Goal: Transaction & Acquisition: Purchase product/service

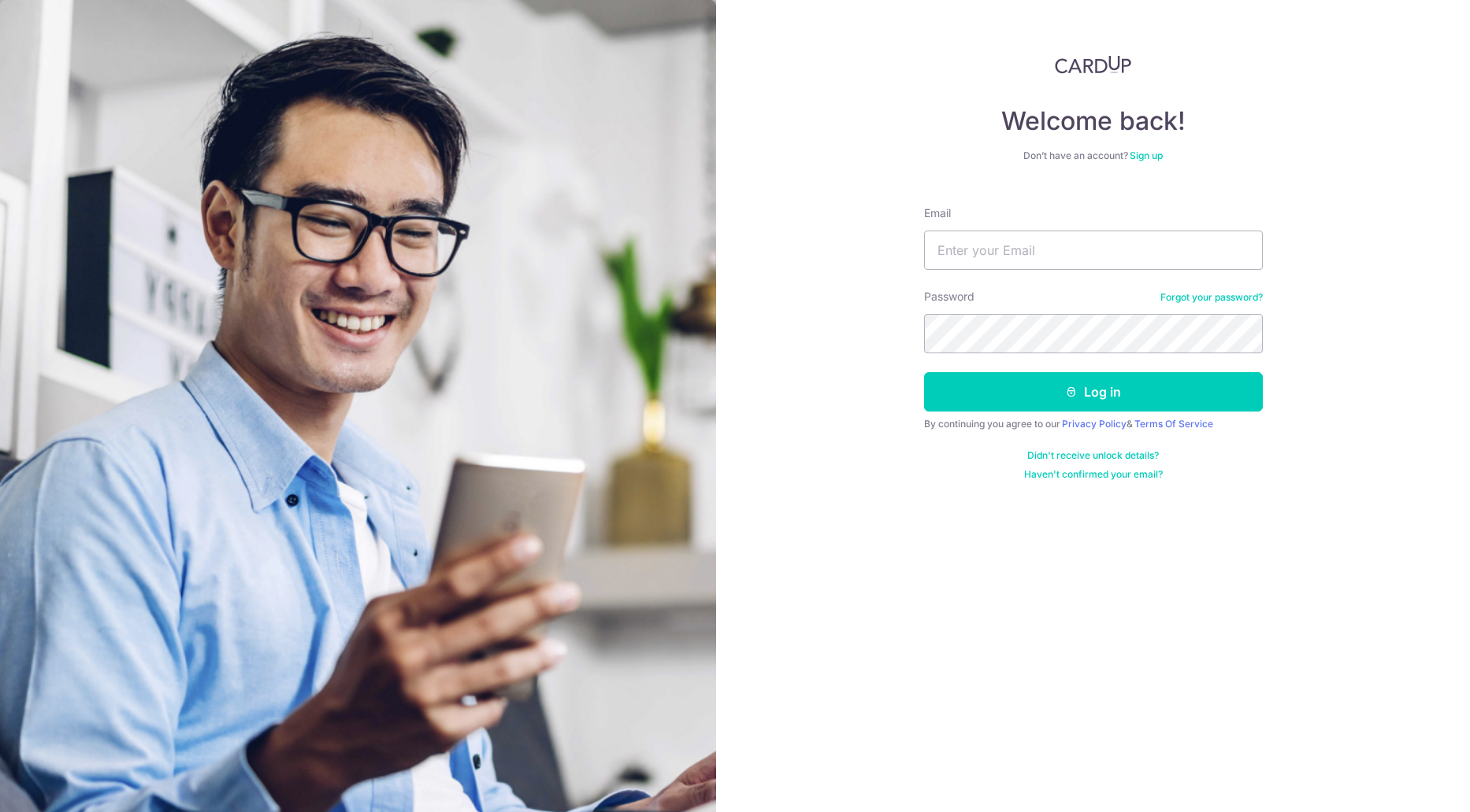
type input "weipeng.lin.eee@gmail.com"
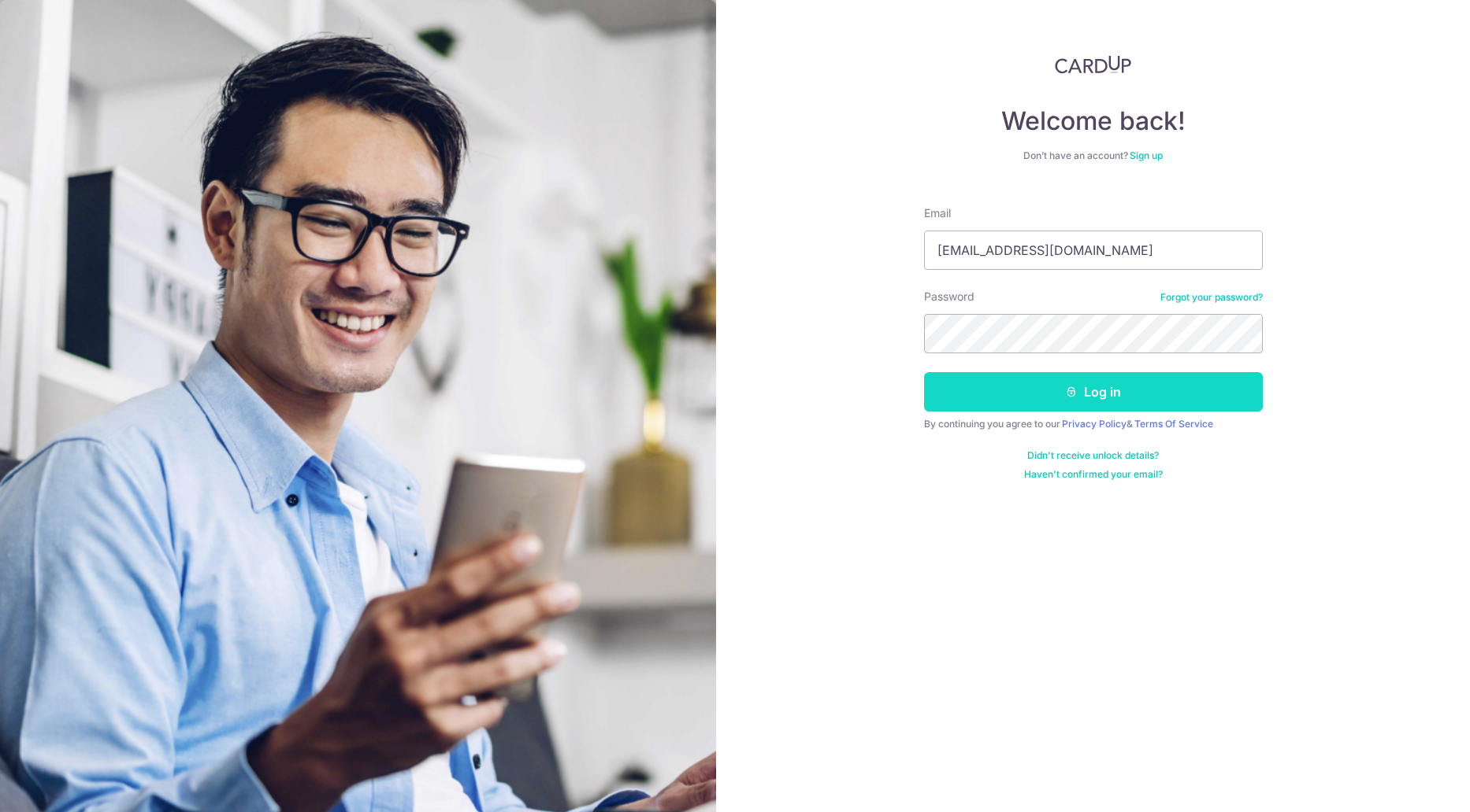
click at [1002, 380] on button "Log in" at bounding box center [1094, 392] width 339 height 39
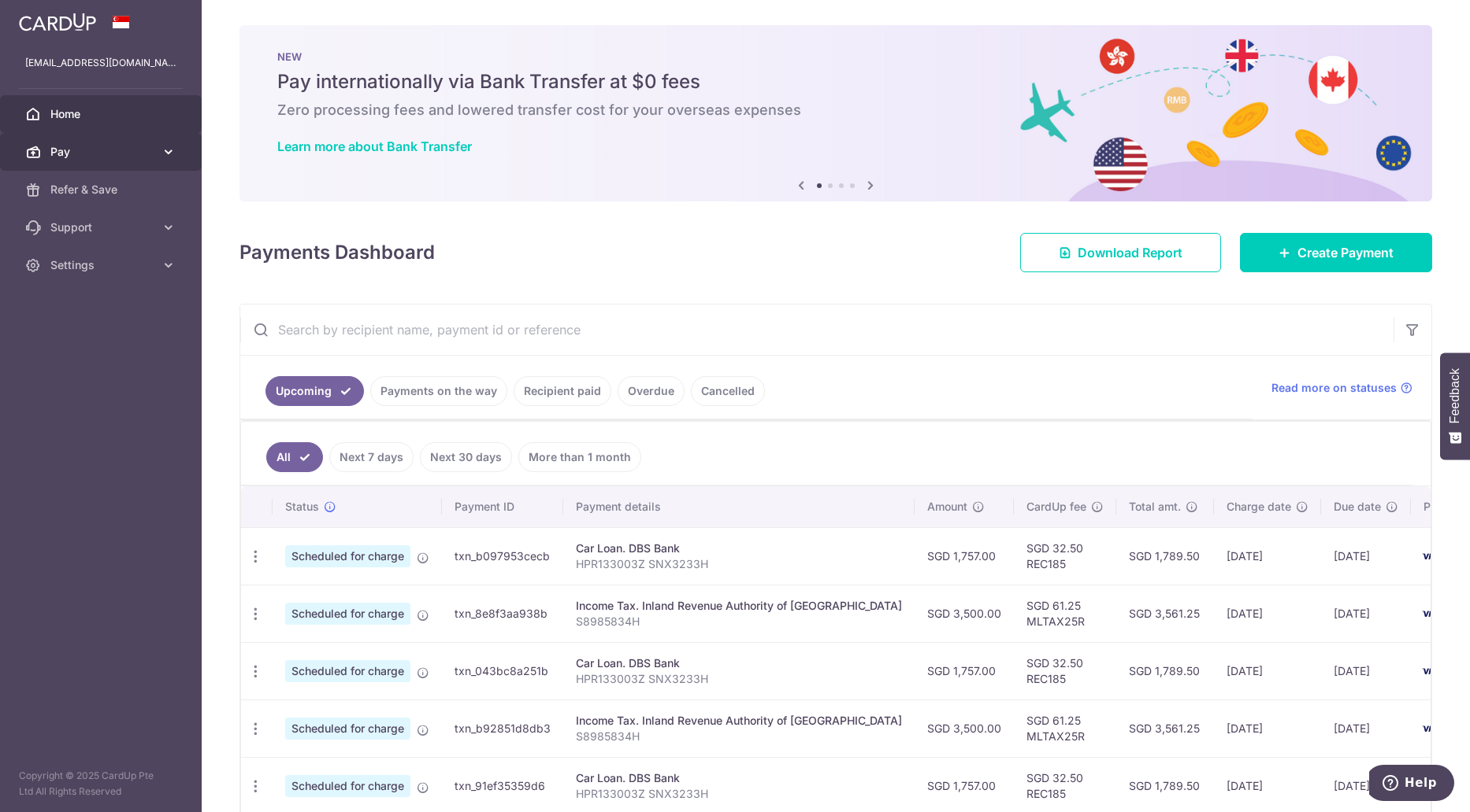
click at [124, 153] on span "Pay" at bounding box center [102, 152] width 104 height 15
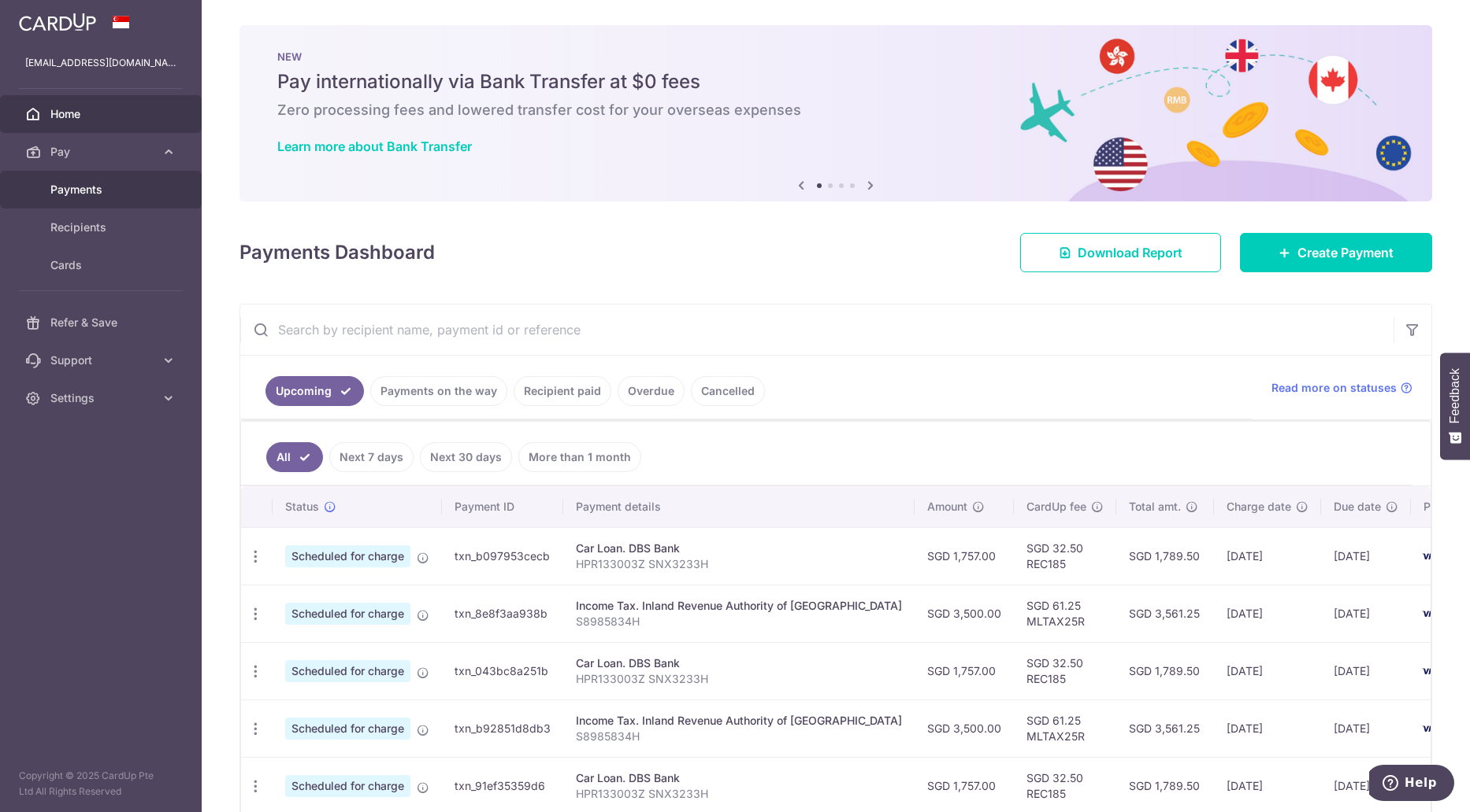
click at [112, 187] on span "Payments" at bounding box center [102, 190] width 104 height 15
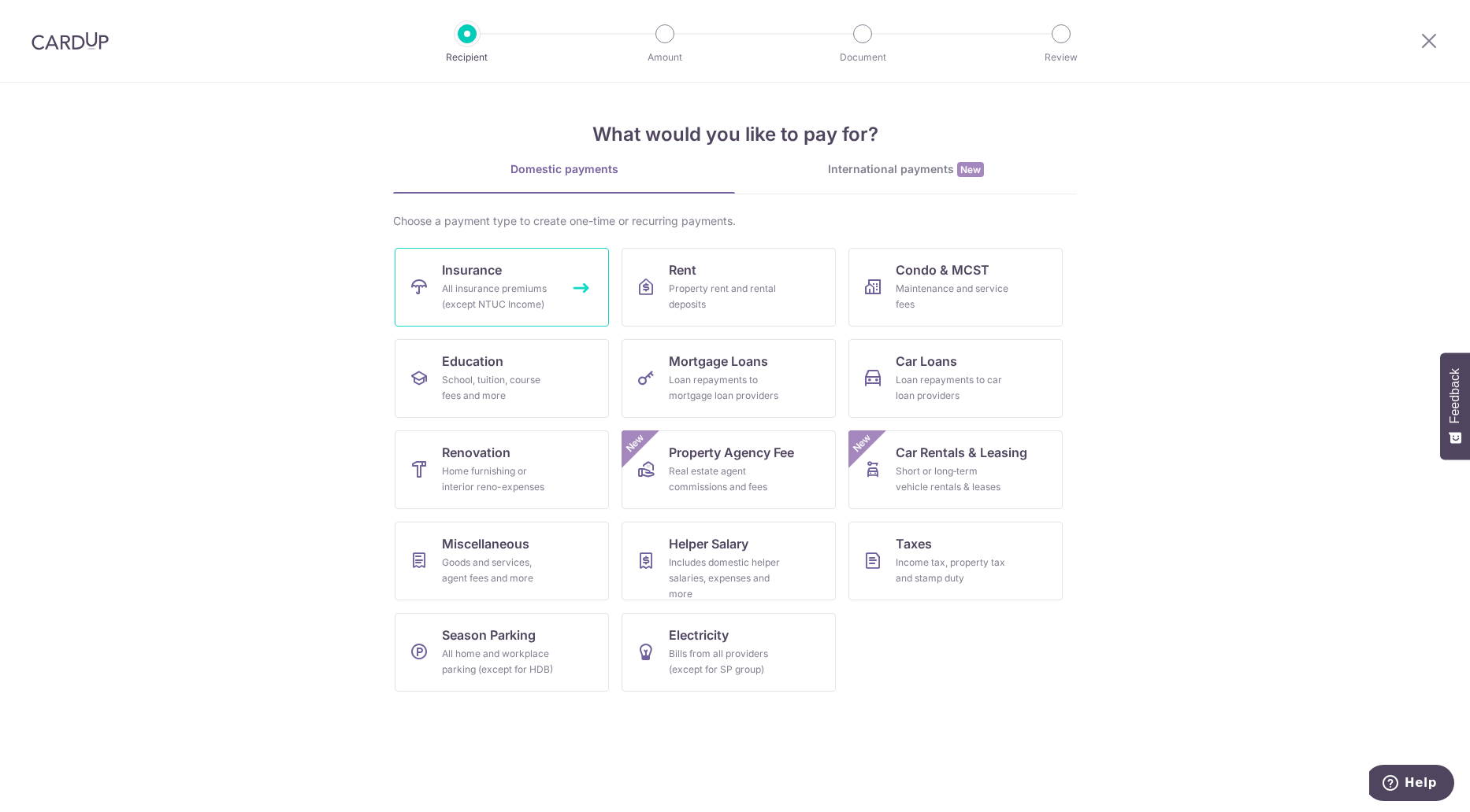
click at [477, 282] on div "All insurance premiums (except NTUC Income)" at bounding box center [499, 296] width 114 height 32
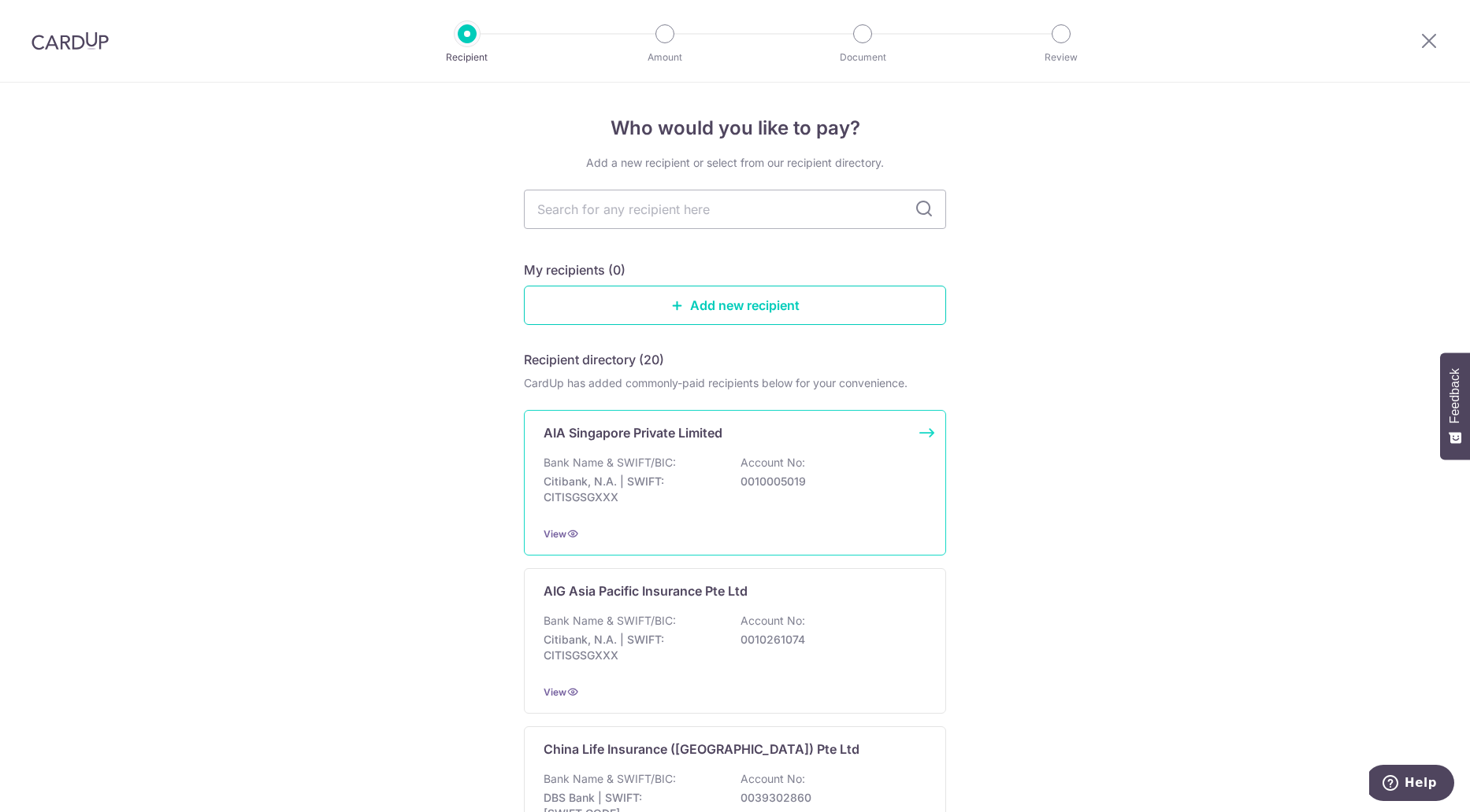
click at [674, 446] on div "AIA Singapore Private Limited Bank Name & SWIFT/BIC: Citibank, N.A. | SWIFT: CI…" at bounding box center [735, 482] width 423 height 145
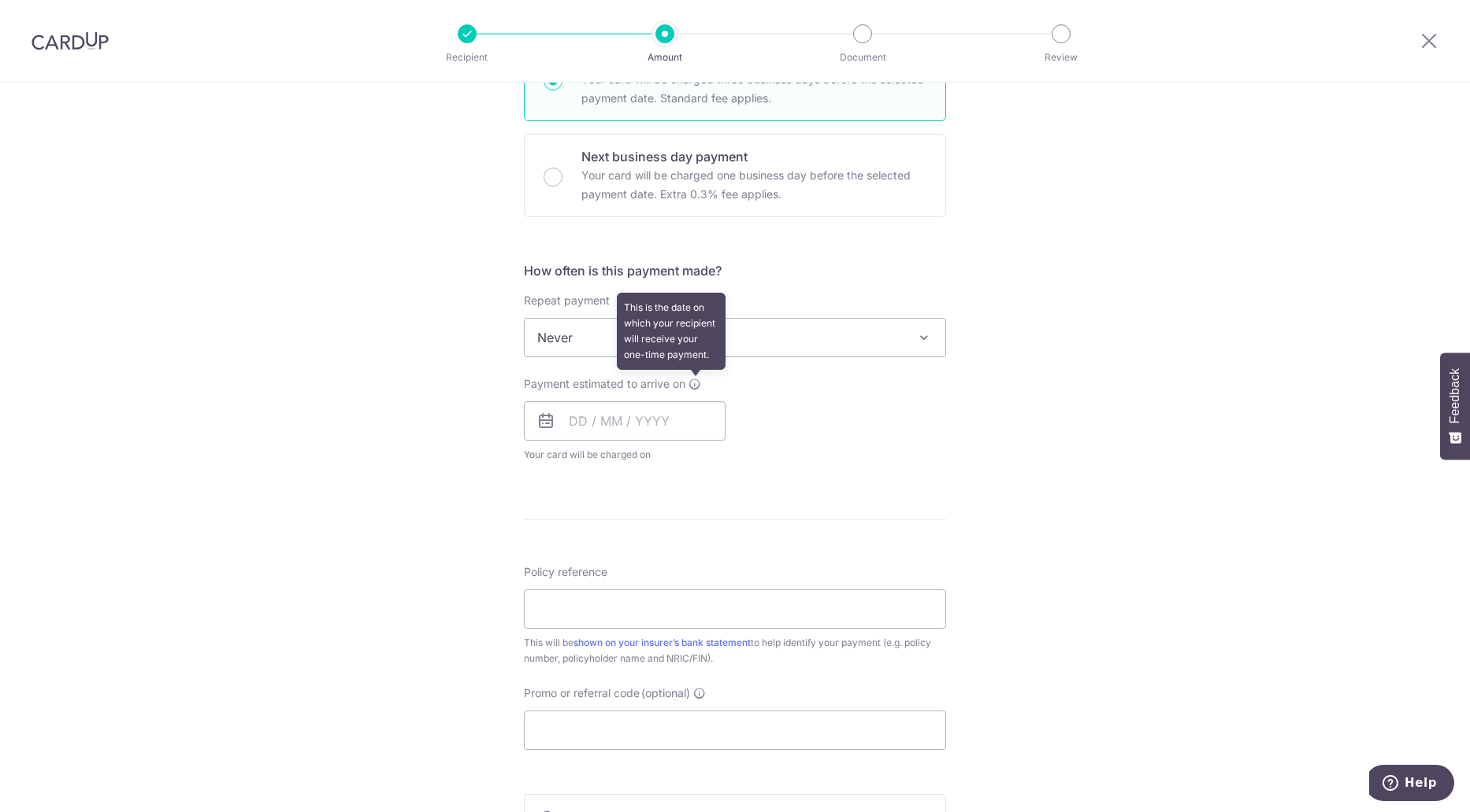
scroll to position [551, 0]
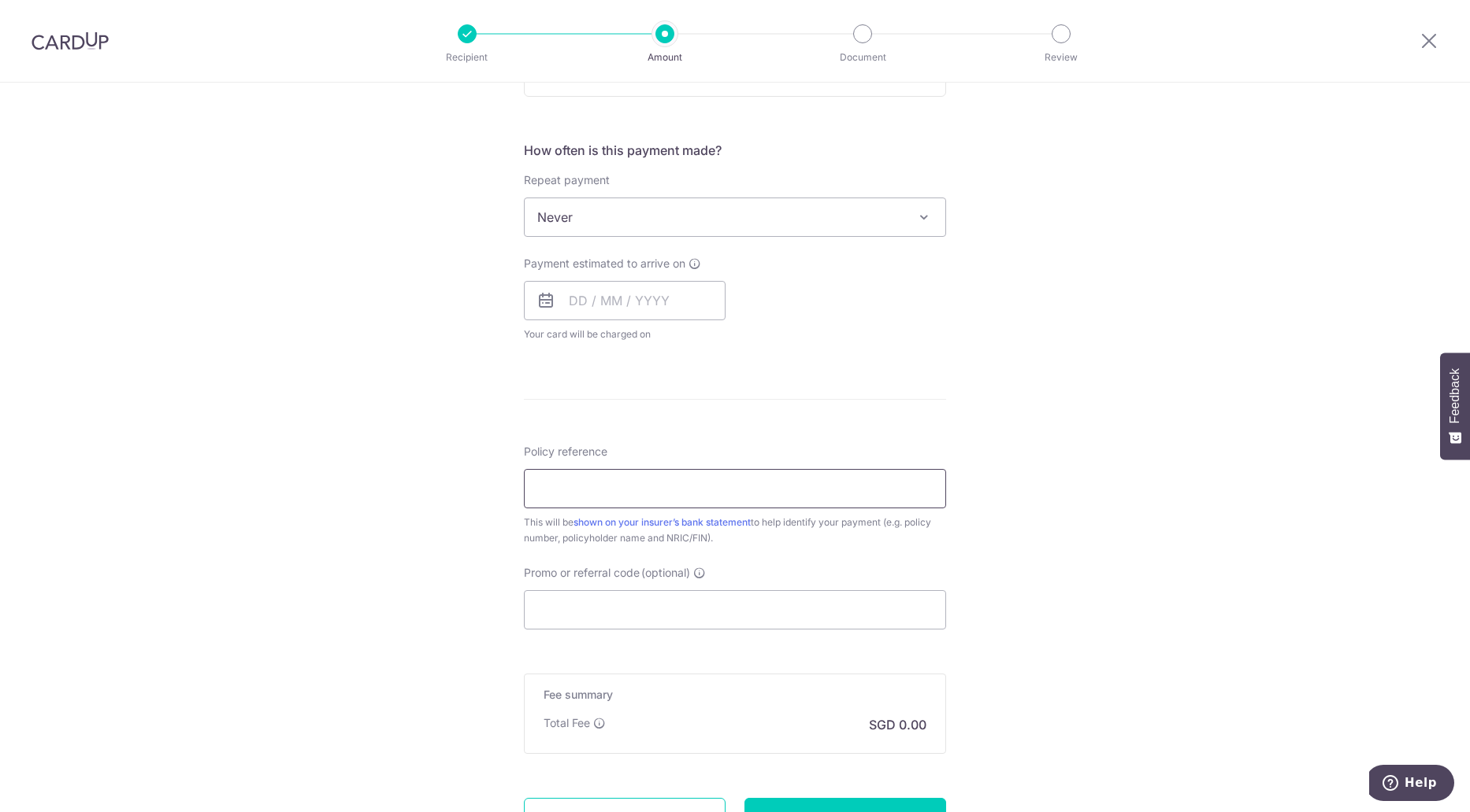
drag, startPoint x: 600, startPoint y: 483, endPoint x: 599, endPoint y: 501, distance: 18.0
click at [600, 483] on input "Policy reference" at bounding box center [735, 489] width 423 height 39
click at [592, 605] on input "Promo or referral code (optional)" at bounding box center [735, 610] width 423 height 39
click at [608, 496] on input "Policy reference" at bounding box center [735, 489] width 423 height 39
type input "HPR133003Z SNX3233H"
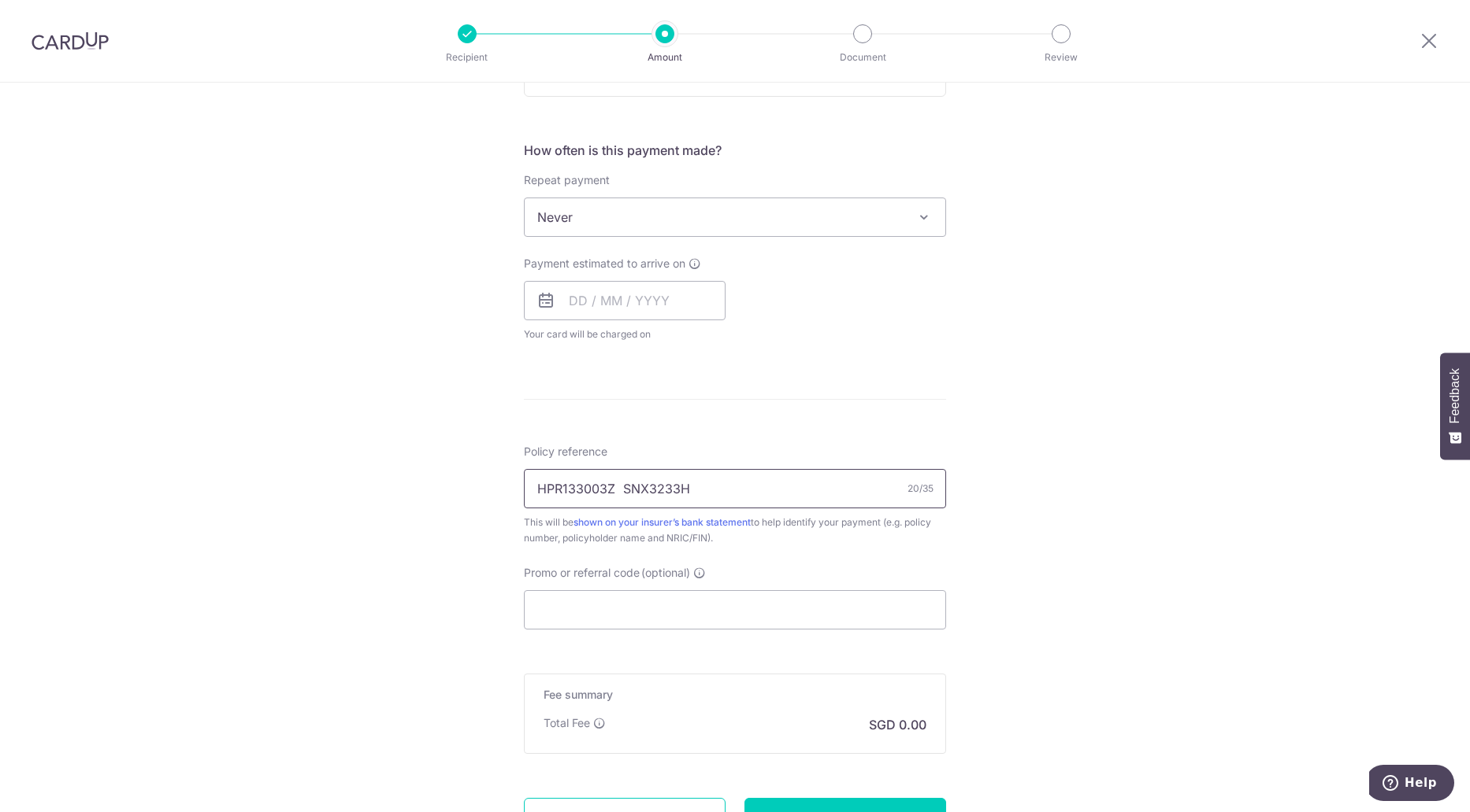
click at [696, 483] on input "HPR133003Z SNX3233H" at bounding box center [735, 489] width 423 height 39
drag, startPoint x: 822, startPoint y: 489, endPoint x: 451, endPoint y: 469, distance: 371.5
click at [451, 469] on div "Tell us more about your payment Enter payment amount SGD Select Card Select opt…" at bounding box center [735, 243] width 1470 height 1424
click at [596, 490] on input "Policy reference" at bounding box center [735, 489] width 423 height 39
type input "L987346903"
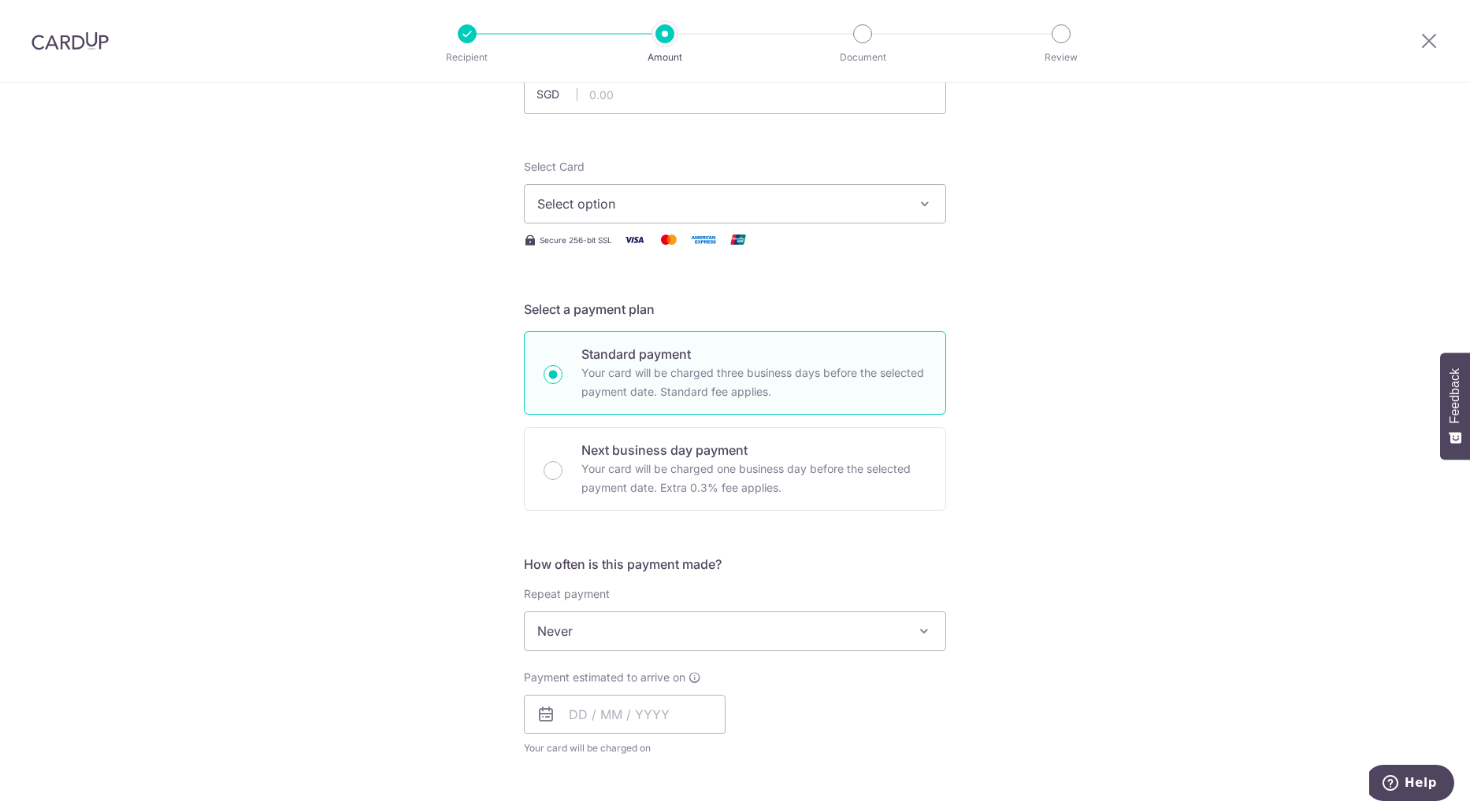
scroll to position [0, 0]
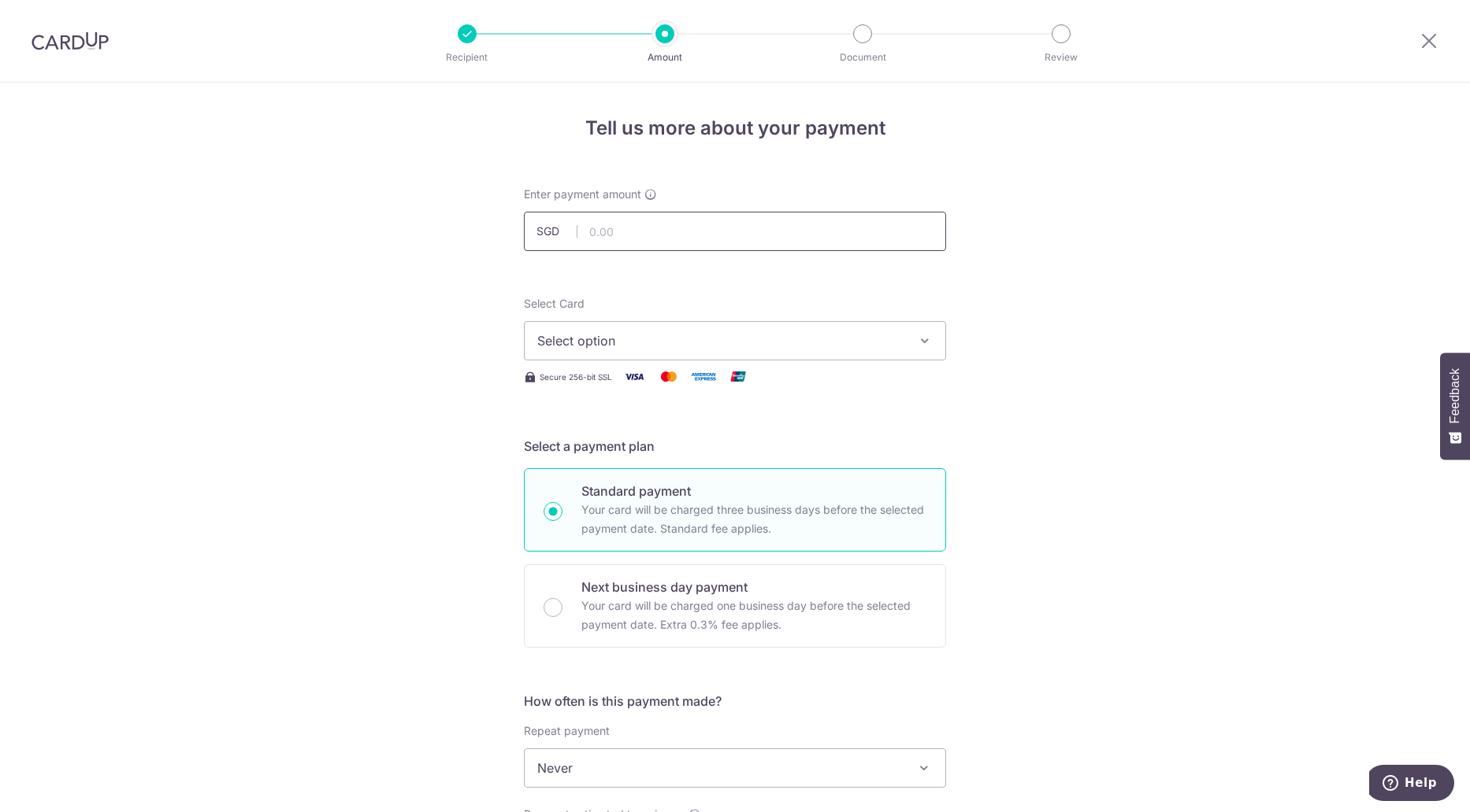
click at [644, 231] on input "text" at bounding box center [735, 231] width 423 height 39
type input "6,000.00"
click at [860, 353] on button "Select option" at bounding box center [735, 341] width 423 height 39
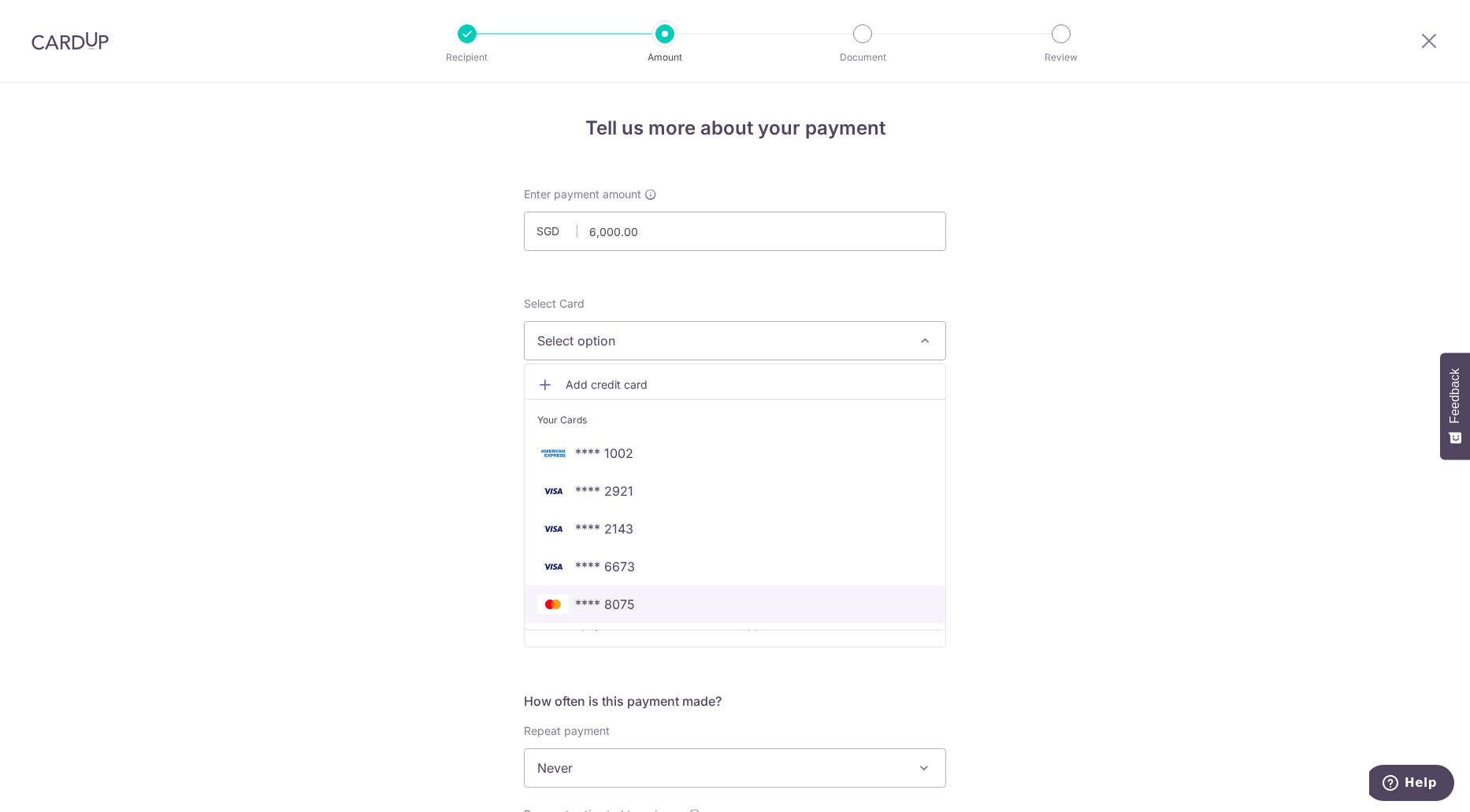
click at [618, 603] on span "**** 8075" at bounding box center [605, 605] width 60 height 19
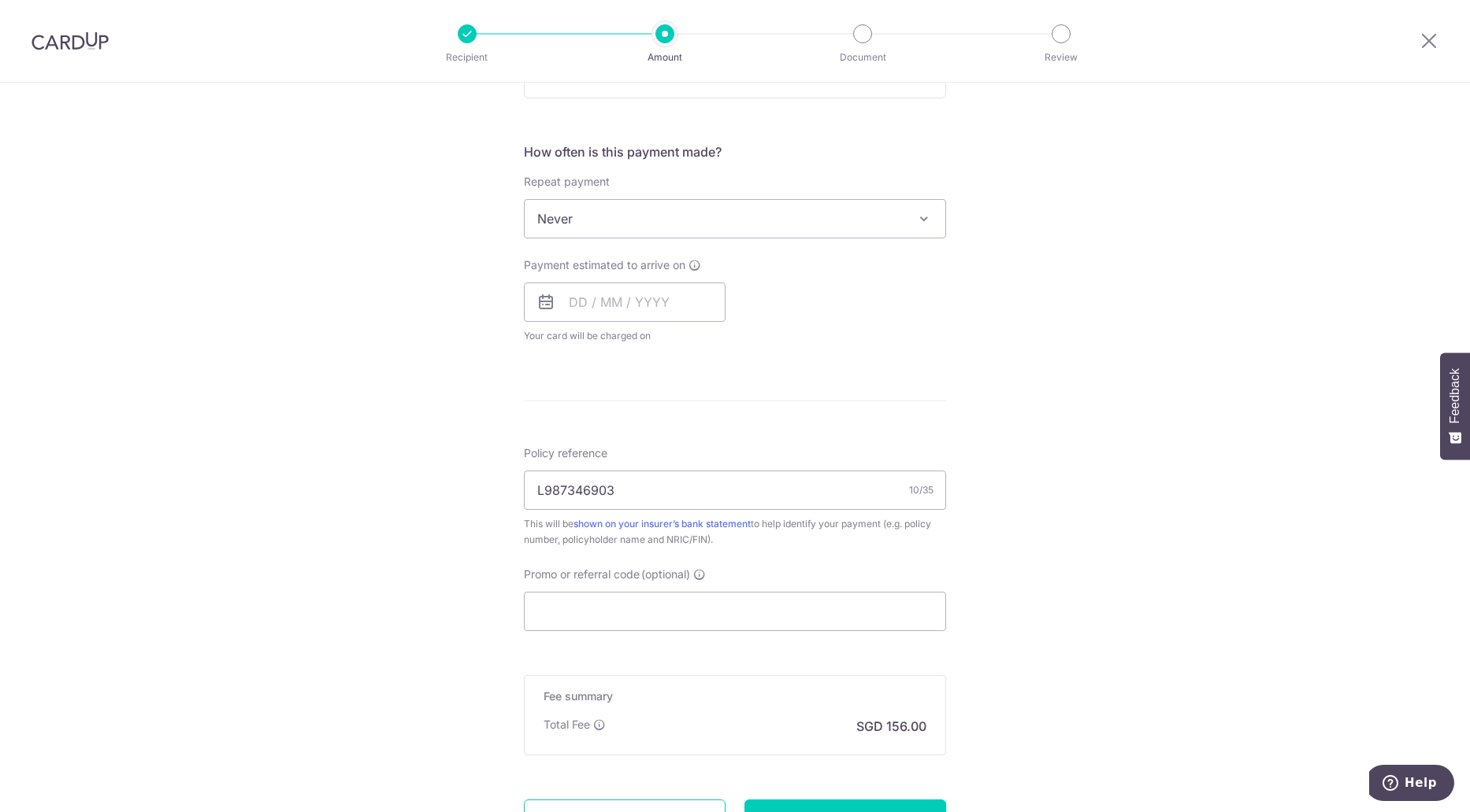
scroll to position [551, 0]
click at [626, 302] on input "text" at bounding box center [624, 300] width 201 height 39
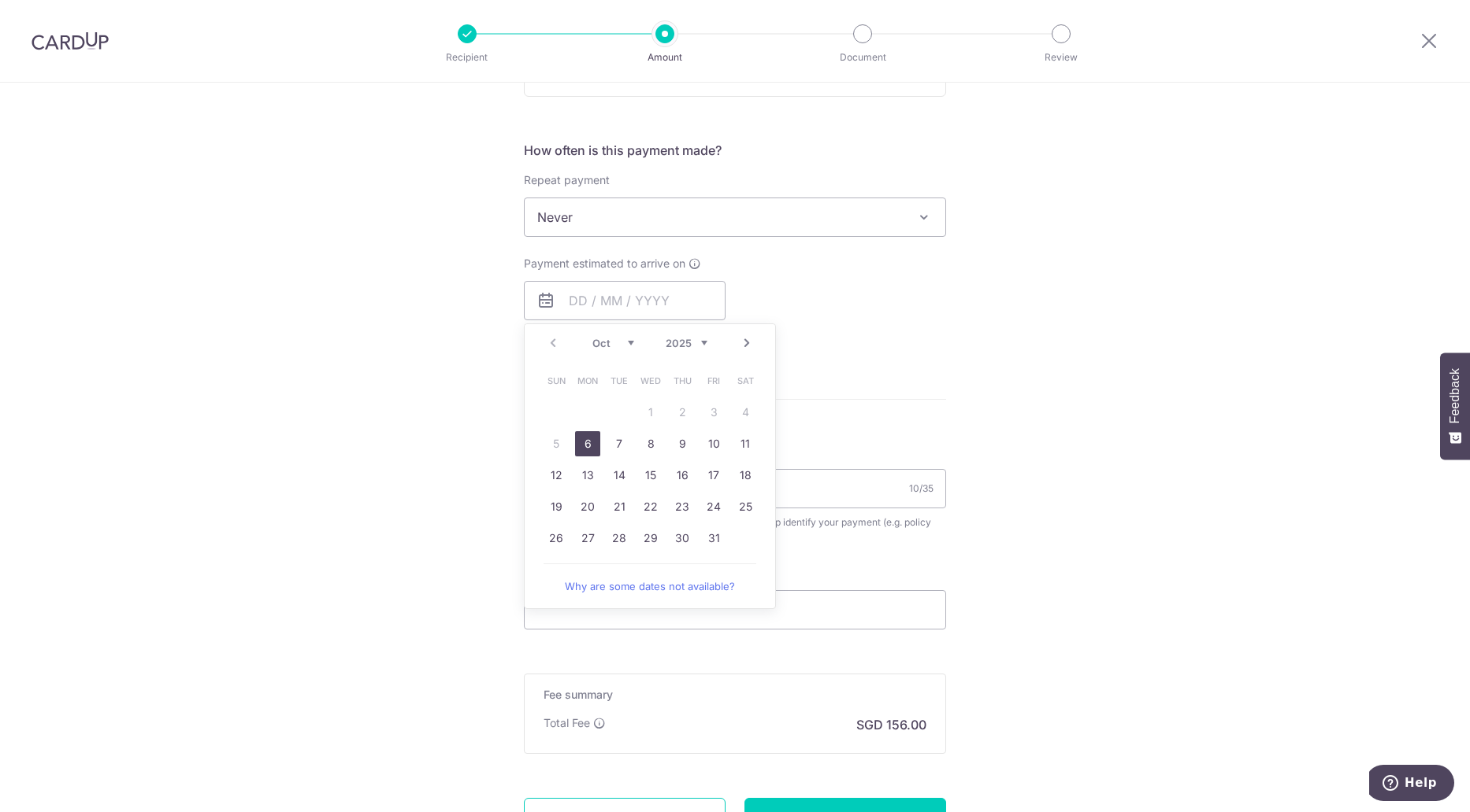
click at [583, 446] on link "6" at bounding box center [587, 444] width 25 height 25
type input "[DATE]"
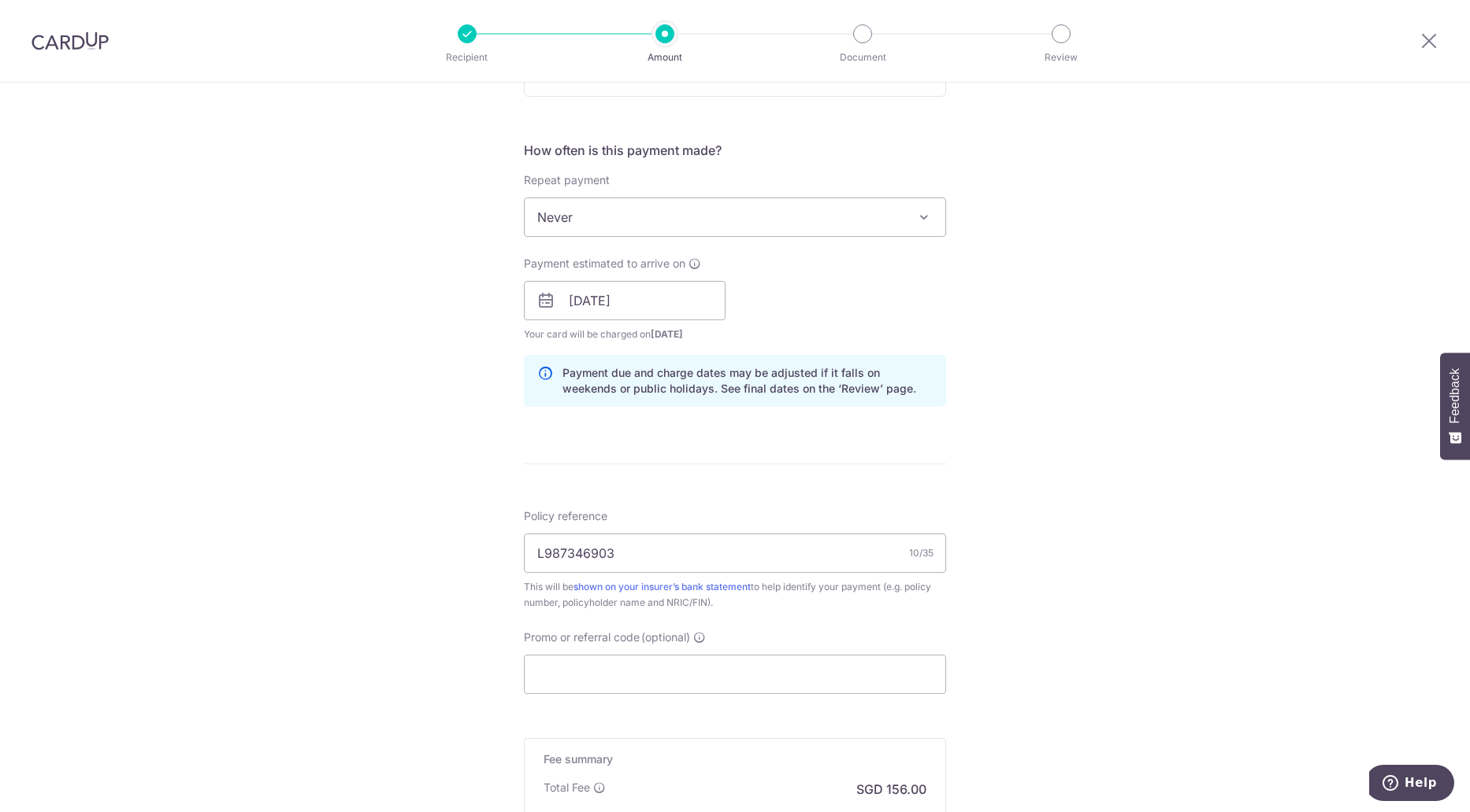
click at [984, 312] on div "Tell us more about your payment Enter payment amount SGD 6,000.00 6000.00 Selec…" at bounding box center [735, 275] width 1470 height 1488
drag, startPoint x: 791, startPoint y: 353, endPoint x: 783, endPoint y: 393, distance: 40.8
click at [783, 393] on div "How often is this payment made? Repeat payment Never Every week Every month Eve…" at bounding box center [735, 280] width 423 height 279
click at [783, 393] on p "Payment due and charge dates may be adjusted if it falls on weekends or public …" at bounding box center [747, 381] width 371 height 32
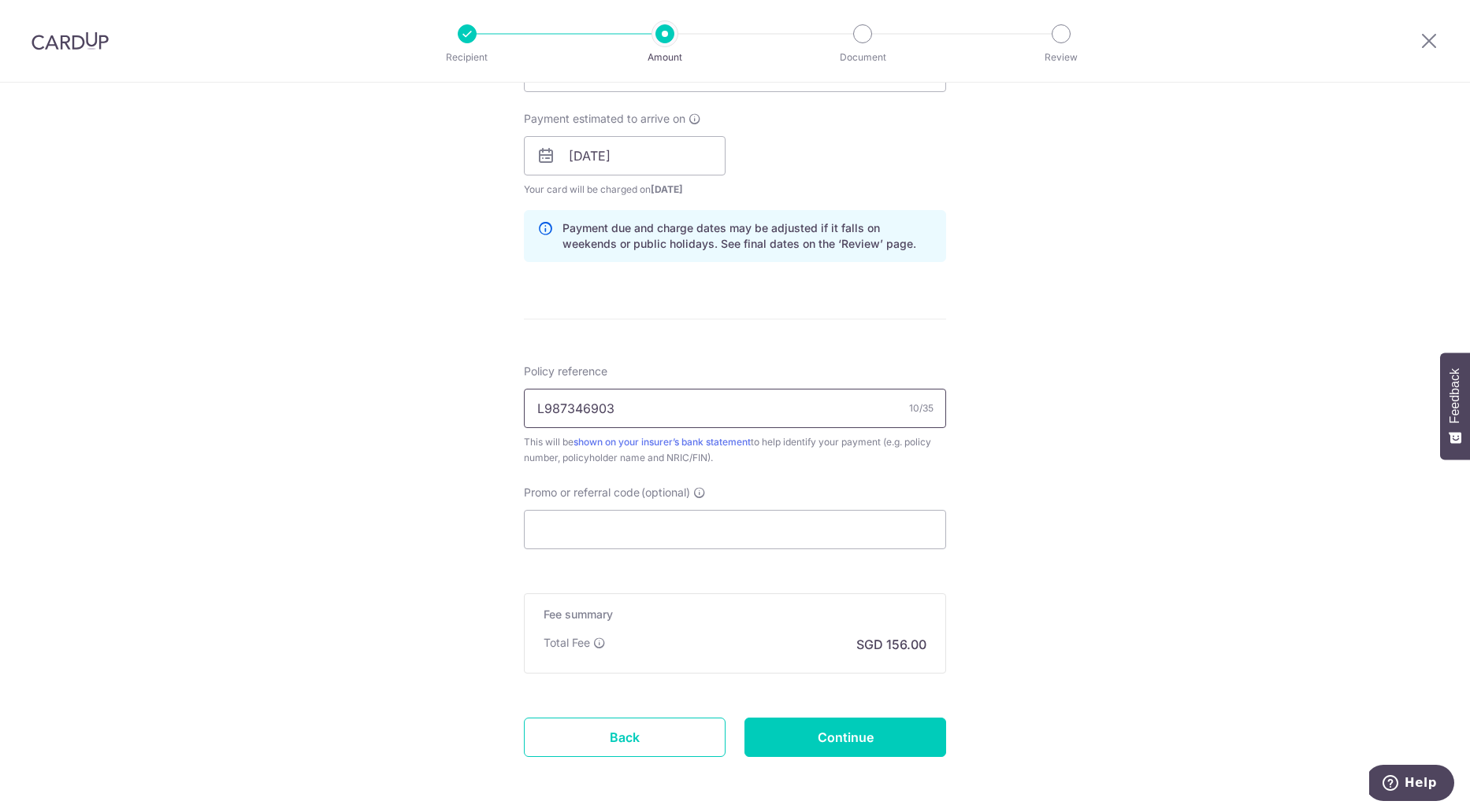
scroll to position [708, 0]
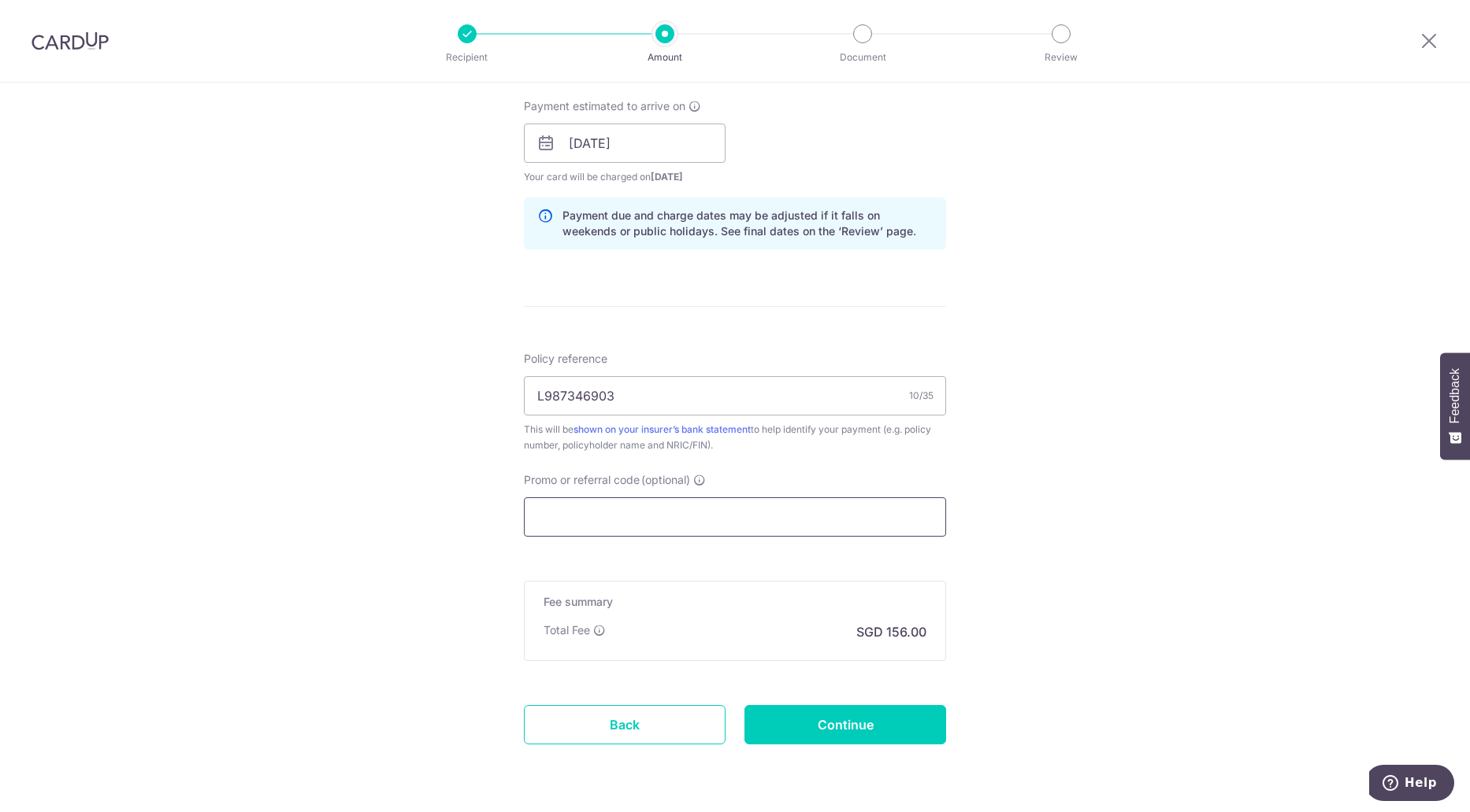
click at [558, 505] on input "Promo or referral code (optional)" at bounding box center [735, 517] width 423 height 39
paste input "OFF225"
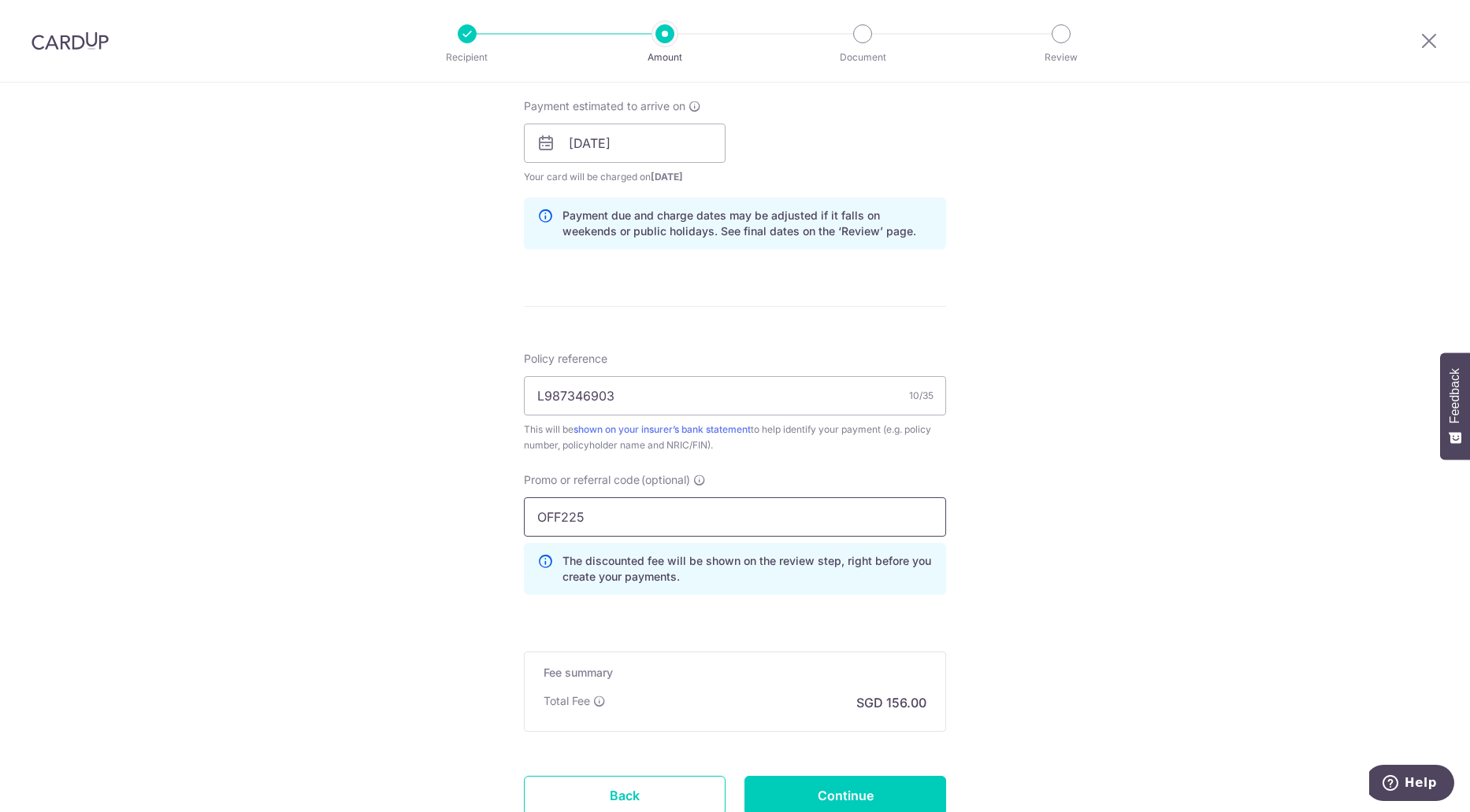
type input "OFF225"
click at [735, 714] on div "Fee summary Base fee Extend fee Next-day fee Total Fee This fee contributes to …" at bounding box center [735, 692] width 423 height 80
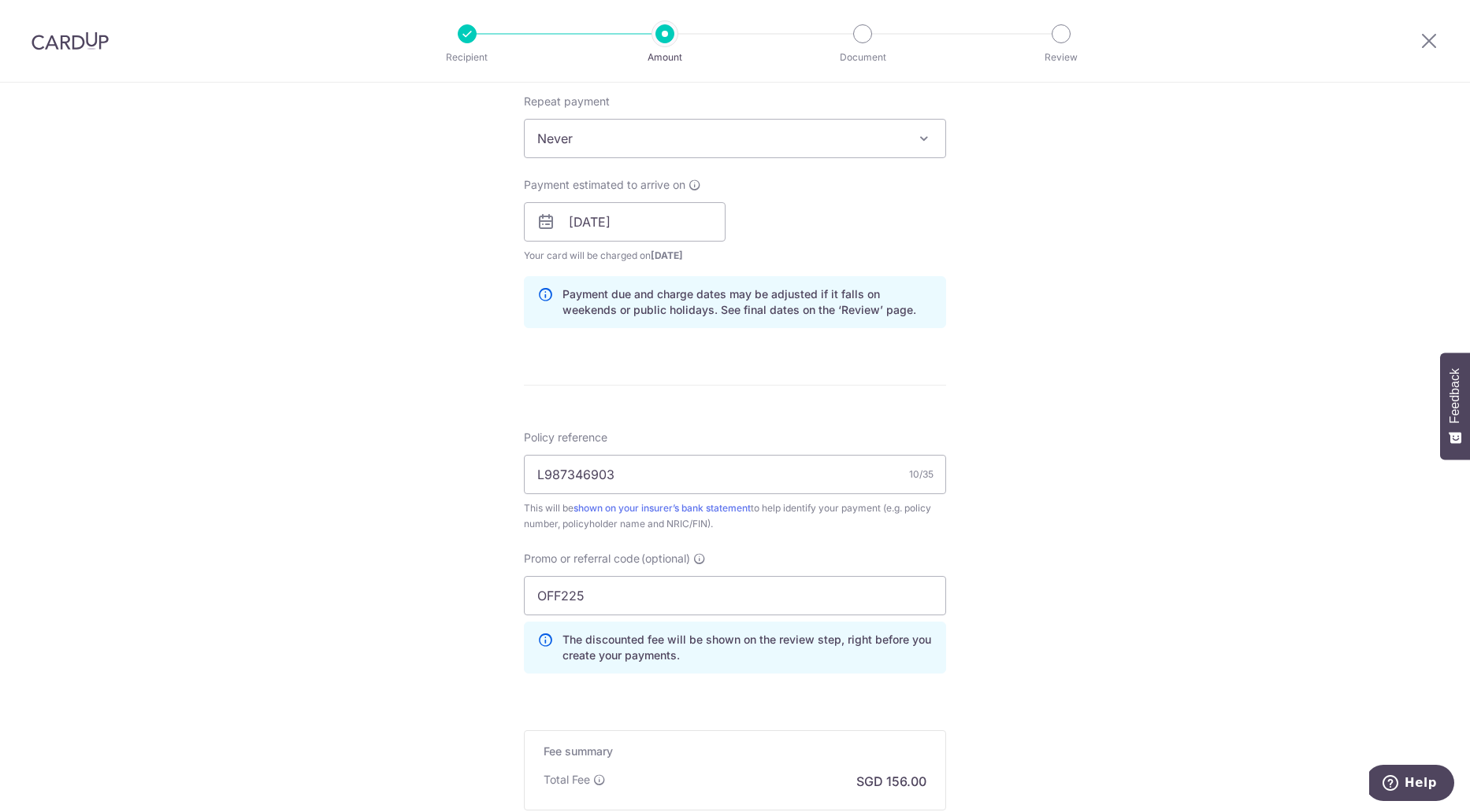
scroll to position [829, 0]
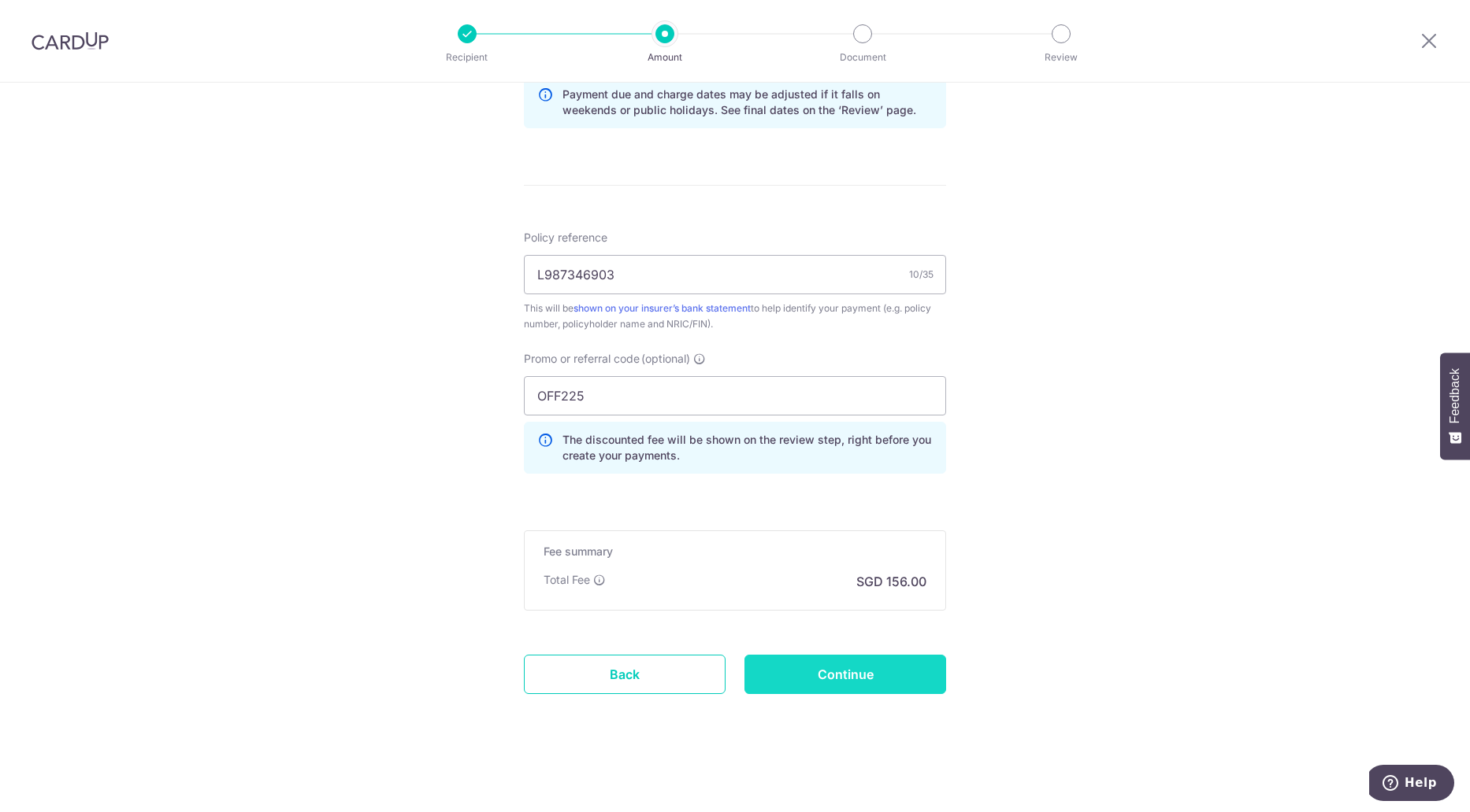
click at [844, 689] on input "Continue" at bounding box center [844, 674] width 201 height 39
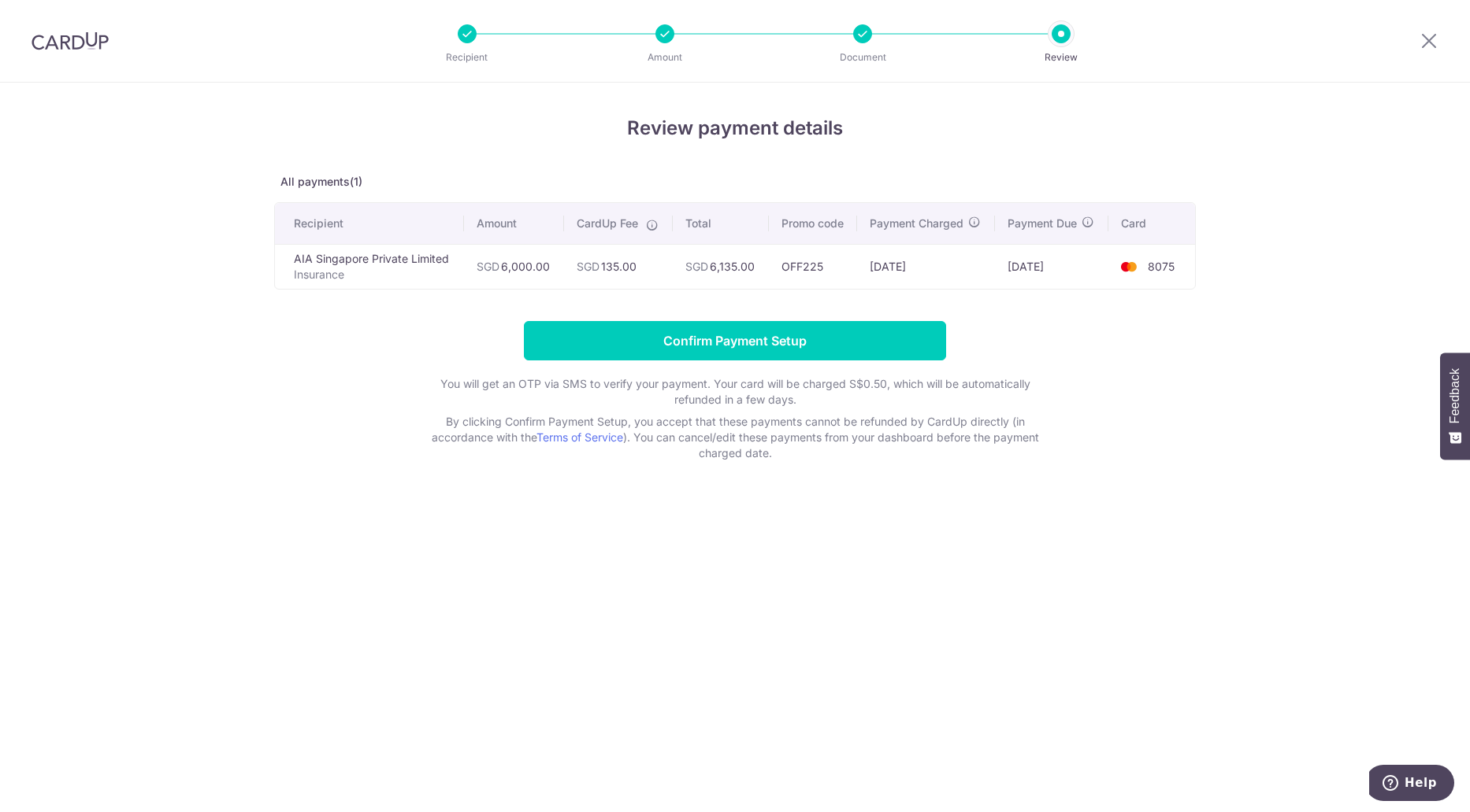
drag, startPoint x: 718, startPoint y: 268, endPoint x: 753, endPoint y: 266, distance: 35.1
click at [753, 266] on td "SGD 6,135.00" at bounding box center [721, 266] width 96 height 45
drag, startPoint x: 541, startPoint y: 266, endPoint x: 717, endPoint y: 266, distance: 176.0
click at [717, 266] on tr "AIA Singapore Private Limited Insurance SGD 6,000.00 SGD 135.00 SGD 6,135.00 OF…" at bounding box center [735, 266] width 920 height 45
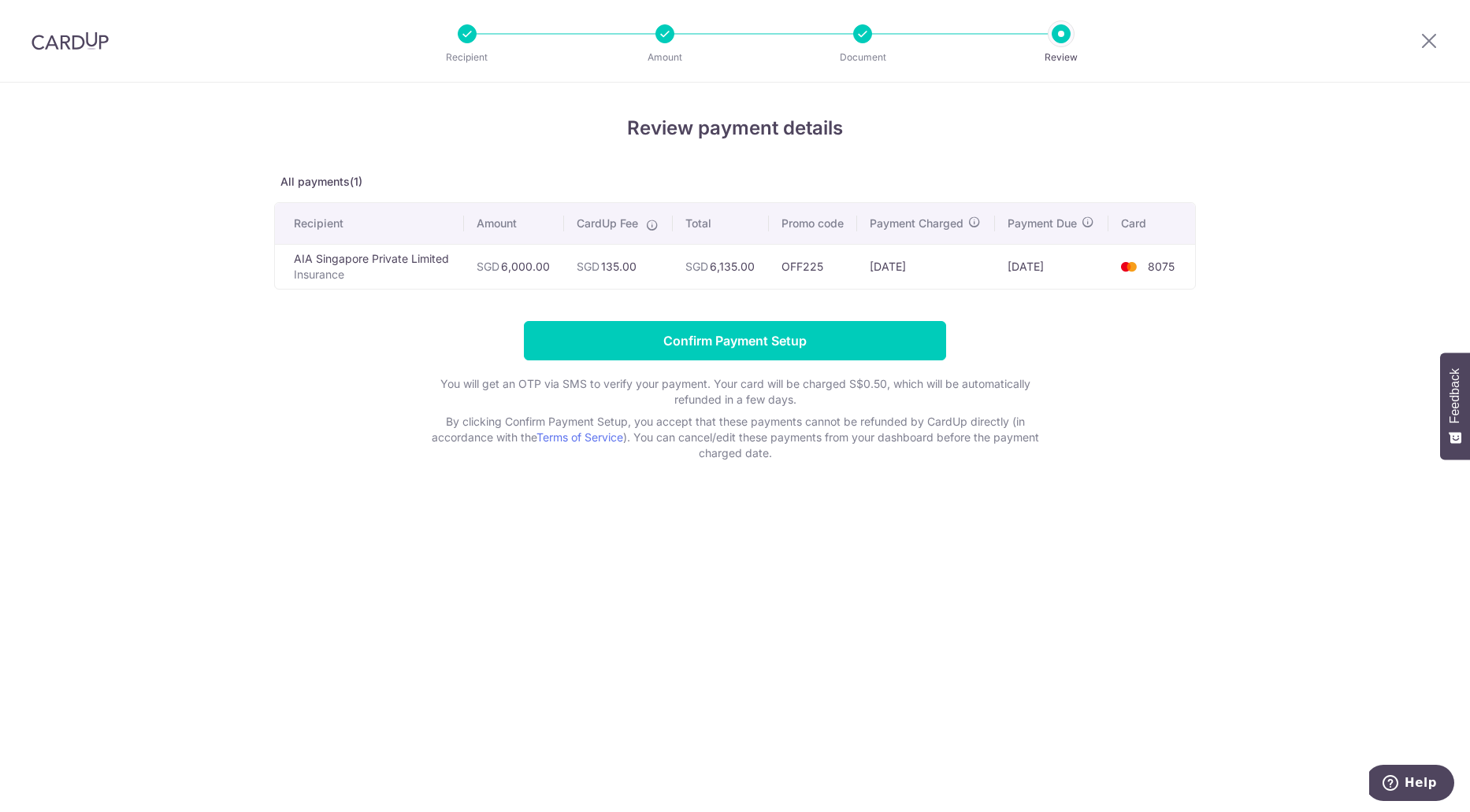
click at [717, 266] on td "SGD 6,135.00" at bounding box center [721, 266] width 96 height 45
drag, startPoint x: 588, startPoint y: 266, endPoint x: 738, endPoint y: 264, distance: 150.0
click at [738, 264] on tr "AIA Singapore Private Limited Insurance SGD 6,000.00 SGD 135.00 SGD 6,135.00 OF…" at bounding box center [735, 266] width 920 height 45
click at [738, 264] on td "SGD 6,135.00" at bounding box center [721, 266] width 96 height 45
drag, startPoint x: 545, startPoint y: 253, endPoint x: 761, endPoint y: 253, distance: 216.0
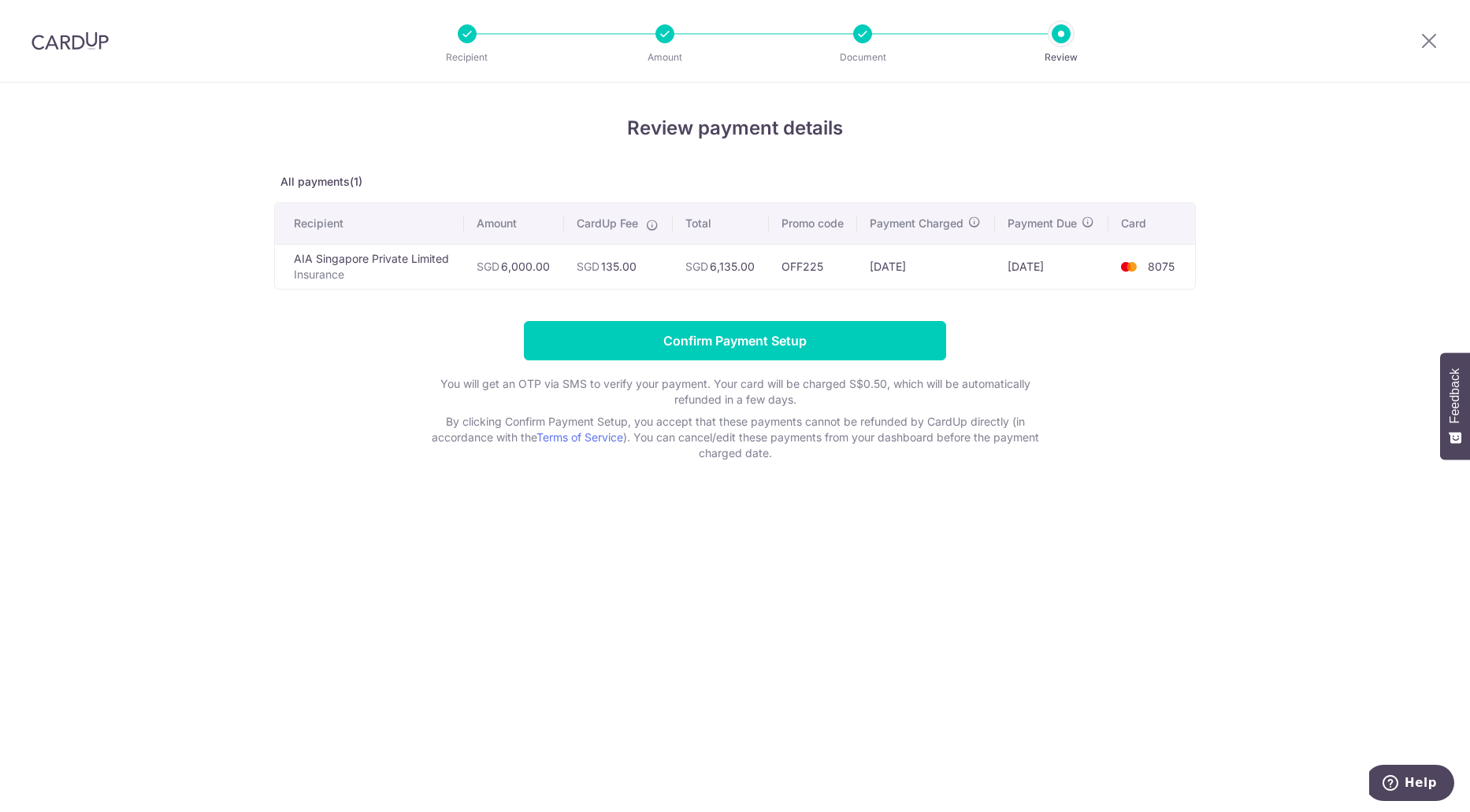
click at [761, 253] on tr "AIA Singapore Private Limited Insurance SGD 6,000.00 SGD 135.00 SGD 6,135.00 OF…" at bounding box center [735, 266] width 920 height 45
click at [761, 253] on td "SGD 6,135.00" at bounding box center [721, 266] width 96 height 45
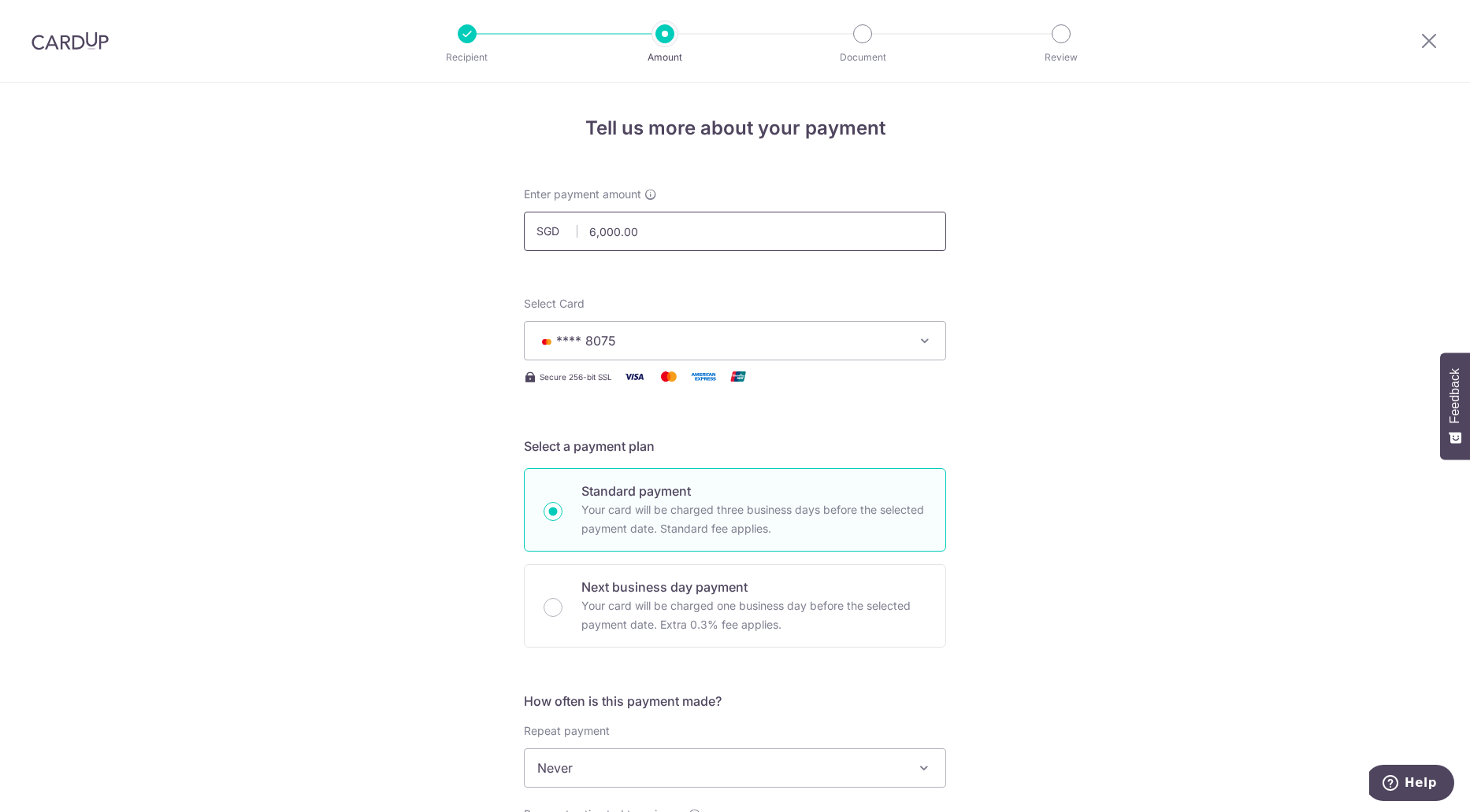
drag, startPoint x: 649, startPoint y: 233, endPoint x: 518, endPoint y: 229, distance: 131.1
click at [518, 229] on div "Enter payment amount SGD 6,000.00 6000.00" at bounding box center [735, 218] width 441 height 64
type input "5,890.00"
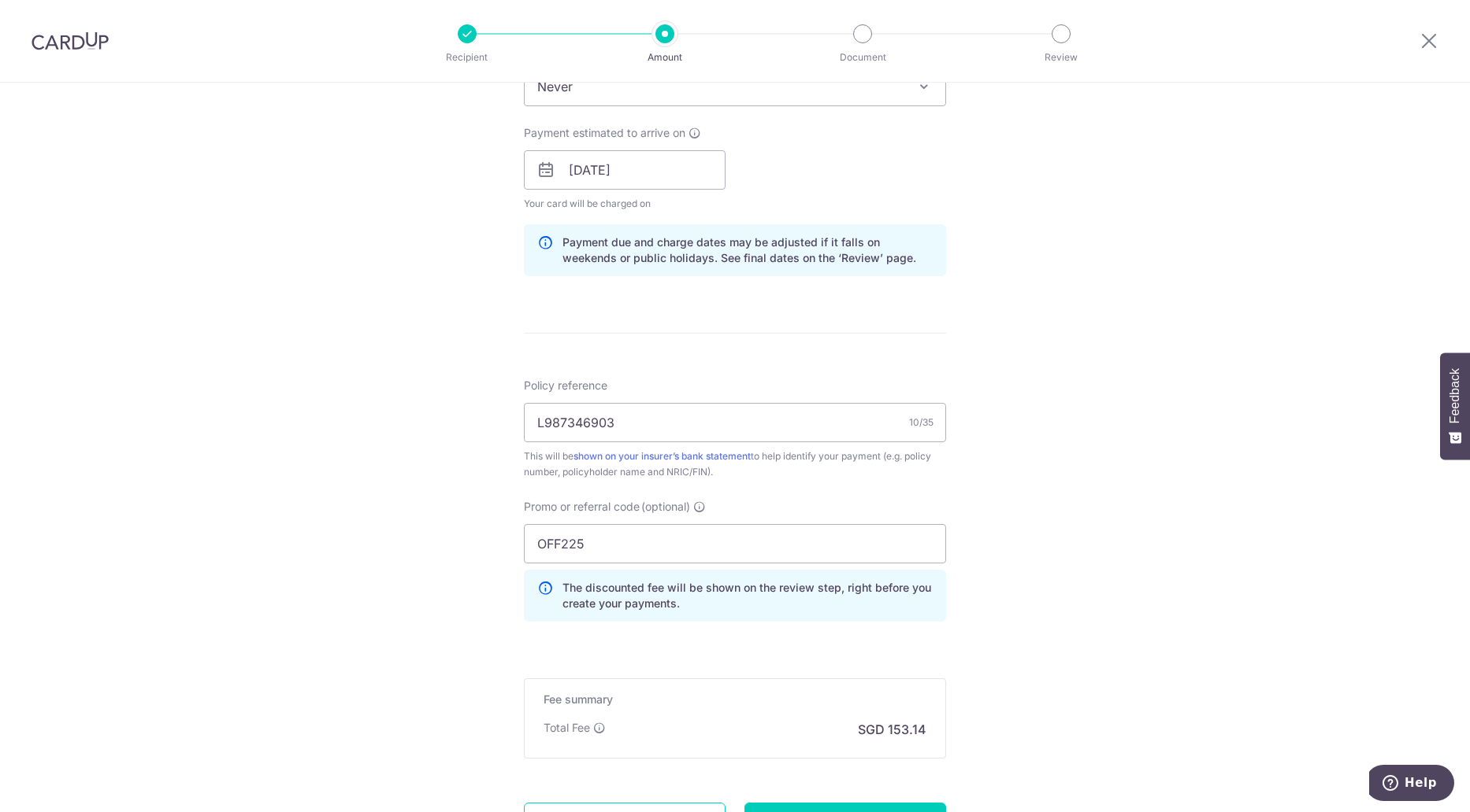
scroll to position [708, 0]
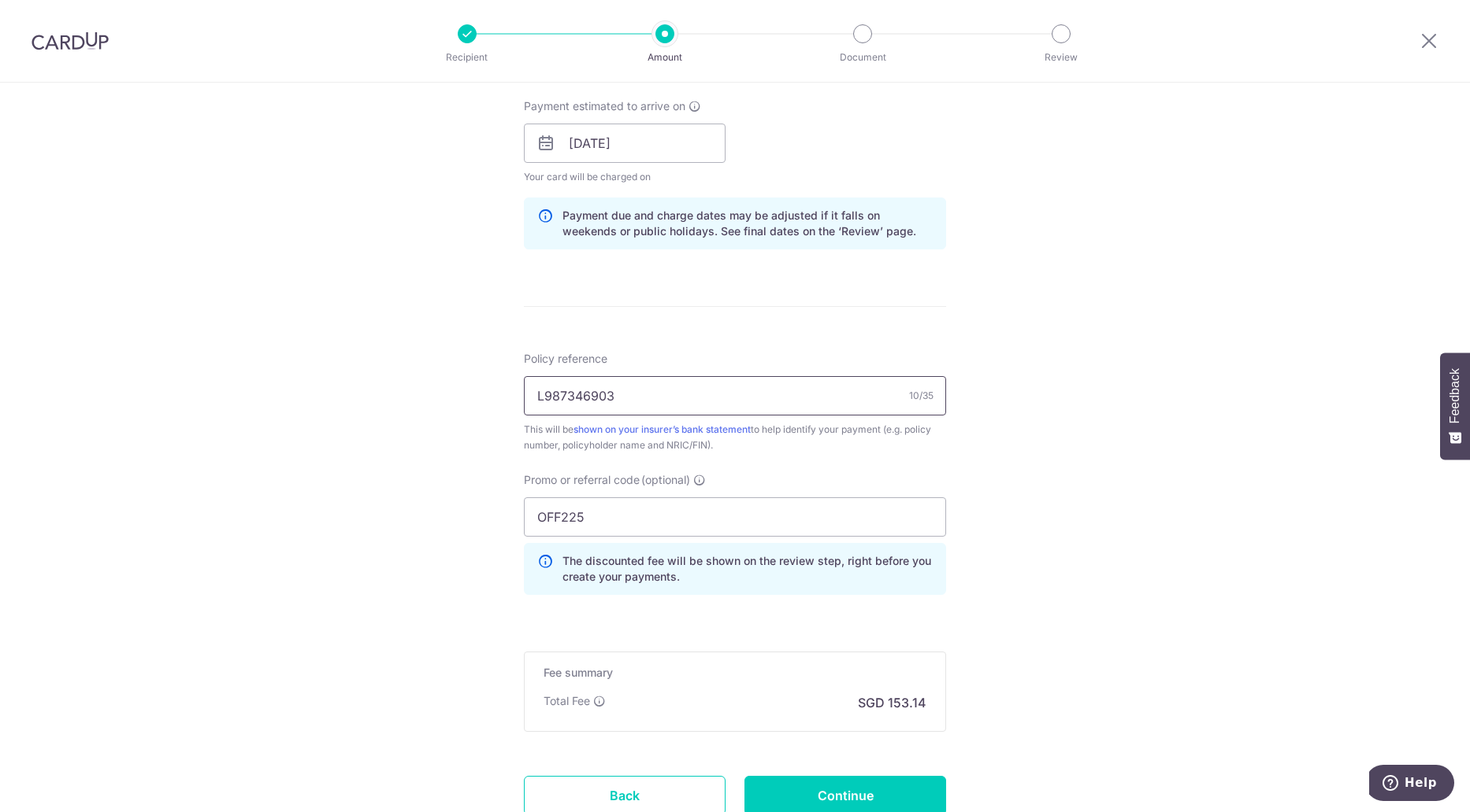
drag, startPoint x: 636, startPoint y: 394, endPoint x: 475, endPoint y: 393, distance: 161.0
click at [475, 393] on div "Tell us more about your payment Enter payment amount SGD 5,890.00 5890.00 Selec…" at bounding box center [735, 153] width 1470 height 1560
paste input "L550125215"
type input "L550125215"
click at [459, 471] on div "Tell us more about your payment Enter payment amount SGD 5,890.00 5890.00 Selec…" at bounding box center [735, 153] width 1470 height 1560
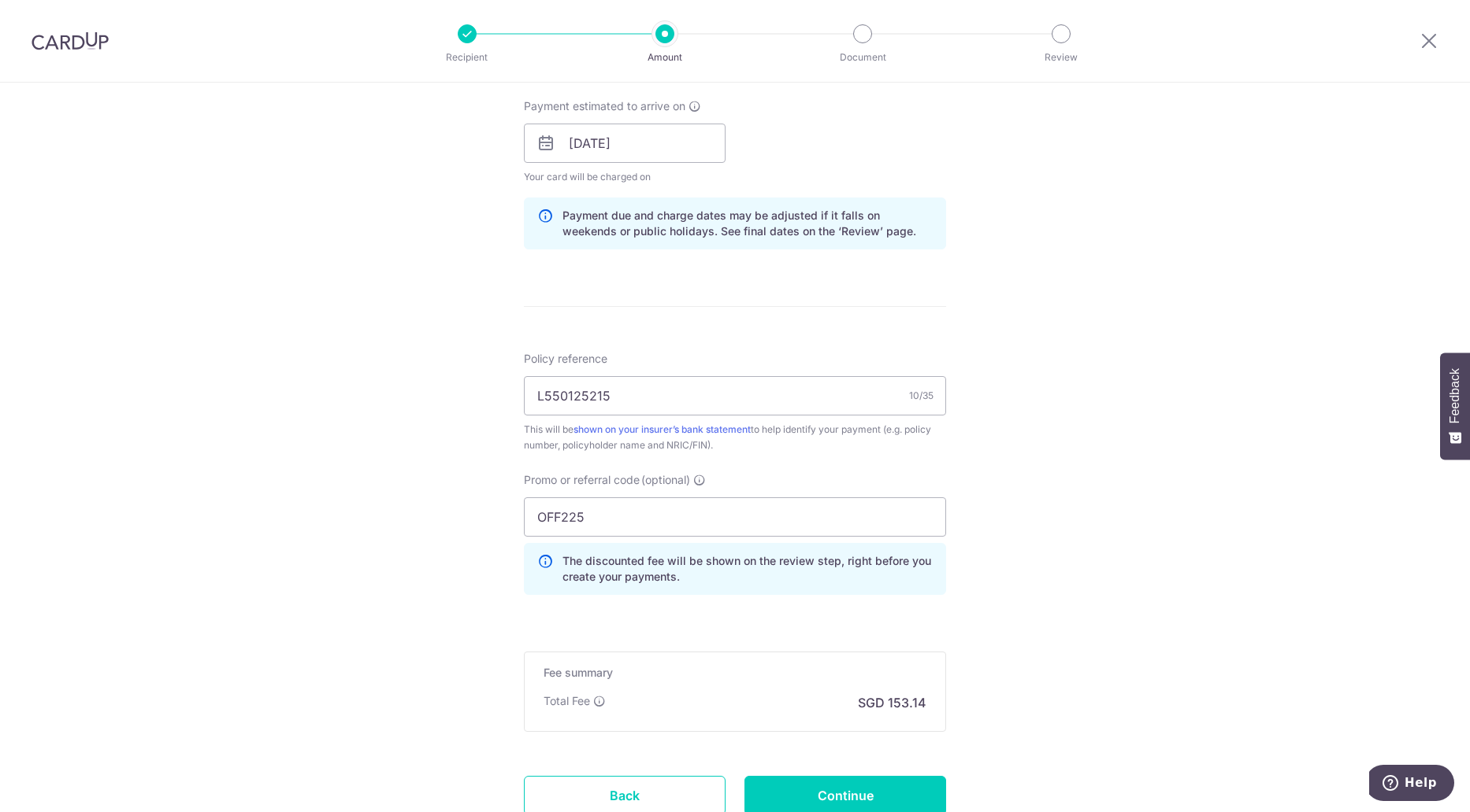
click at [635, 608] on form "Enter payment amount SGD 5,890.00 5890.00 Select Card **** 8075 Add credit card…" at bounding box center [735, 168] width 423 height 1382
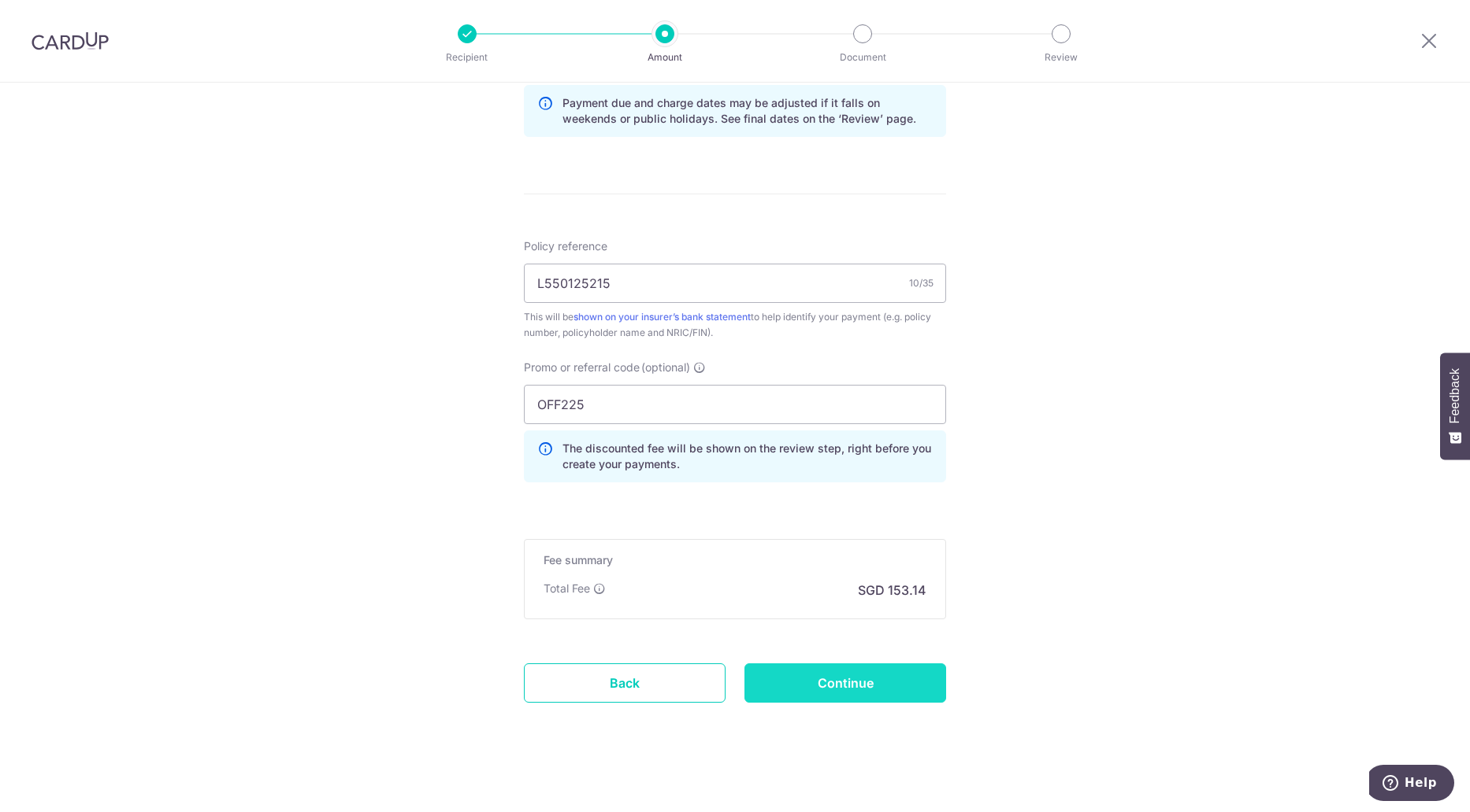
scroll to position [829, 0]
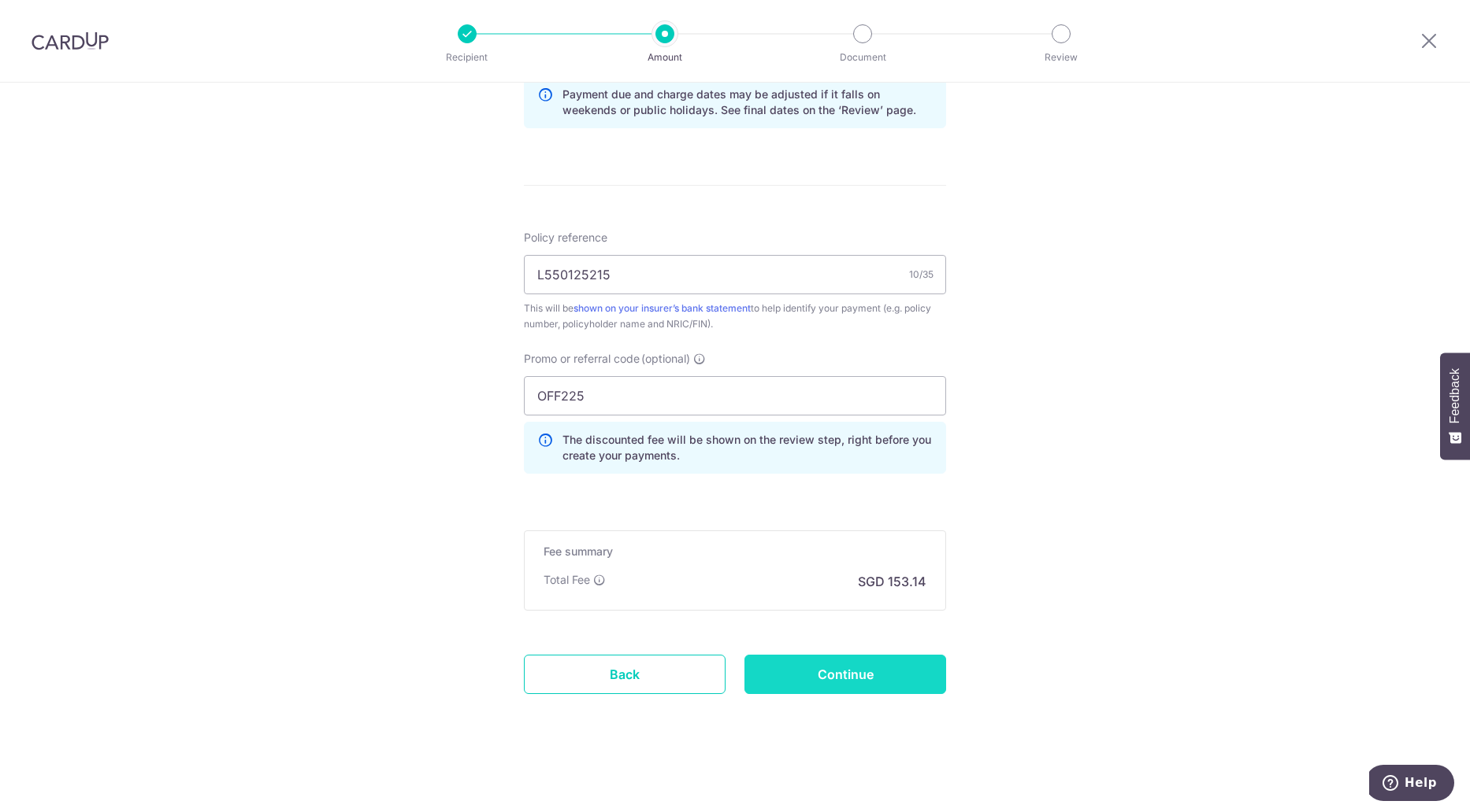
click at [865, 674] on input "Continue" at bounding box center [844, 674] width 201 height 39
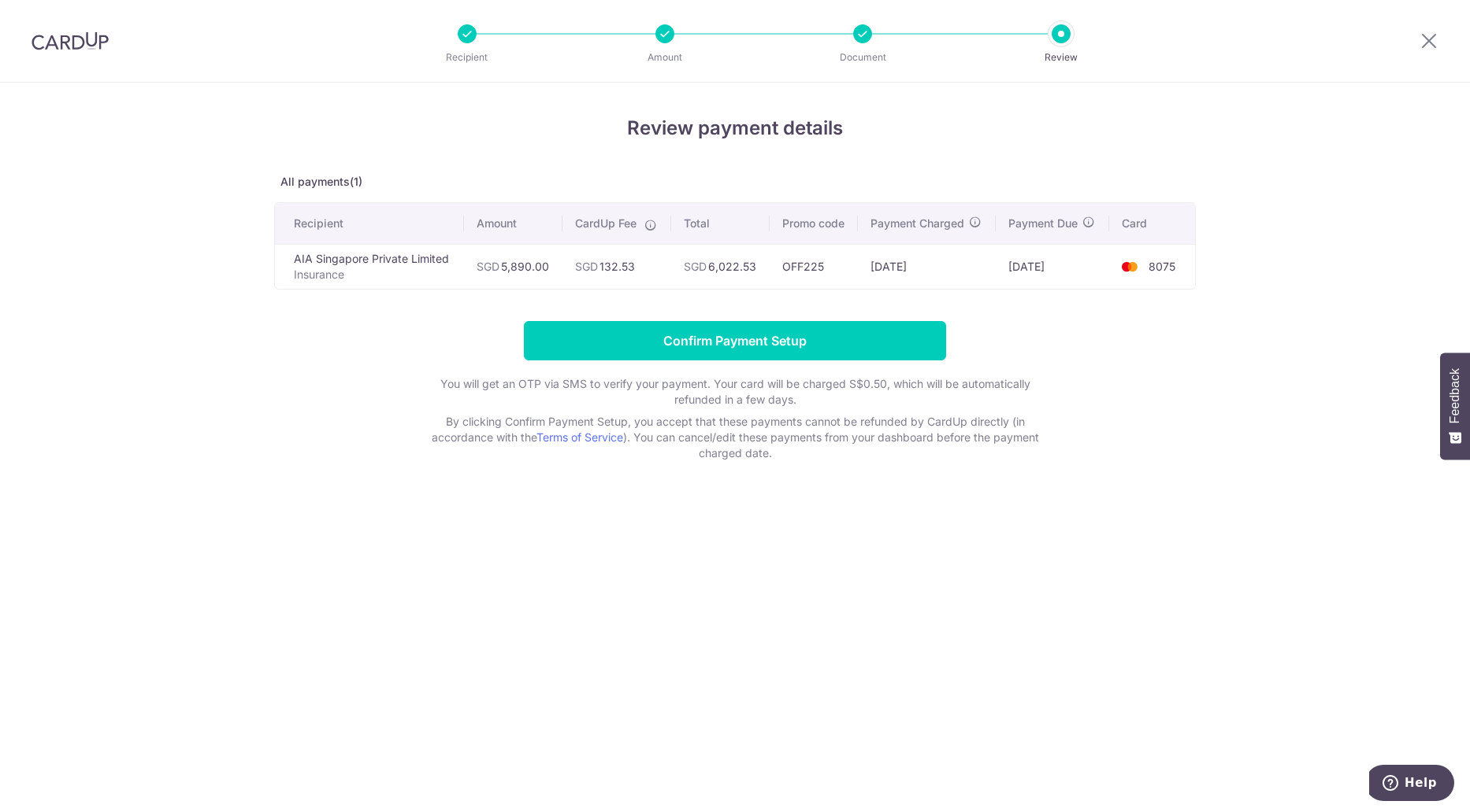
drag, startPoint x: 717, startPoint y: 266, endPoint x: 910, endPoint y: 266, distance: 193.0
click at [910, 266] on tr "AIA Singapore Private Limited Insurance SGD 5,890.00 SGD 132.53 SGD 6,022.53 OF…" at bounding box center [735, 266] width 920 height 45
click at [910, 266] on td "[DATE]" at bounding box center [926, 266] width 138 height 45
drag, startPoint x: 331, startPoint y: 263, endPoint x: 439, endPoint y: 260, distance: 108.0
click at [439, 260] on td "AIA Singapore Private Limited Insurance" at bounding box center [370, 266] width 189 height 45
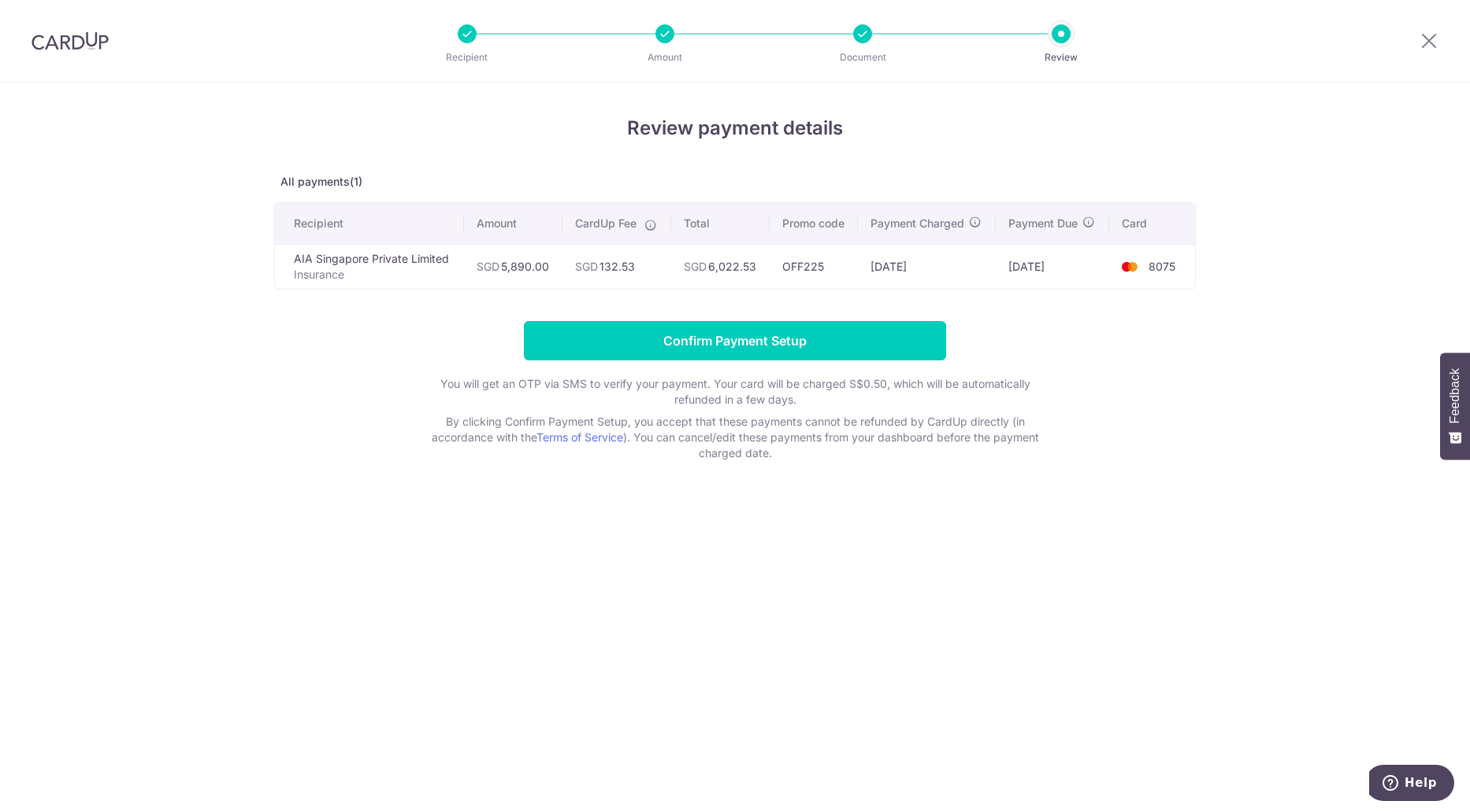
click at [439, 260] on td "AIA Singapore Private Limited Insurance" at bounding box center [370, 266] width 189 height 45
drag, startPoint x: 396, startPoint y: 260, endPoint x: 683, endPoint y: 260, distance: 287.0
click at [683, 260] on tr "AIA Singapore Private Limited Insurance SGD 5,890.00 SGD 132.53 SGD 6,022.53 OF…" at bounding box center [735, 266] width 920 height 45
click at [683, 260] on span "SGD" at bounding box center [695, 266] width 23 height 13
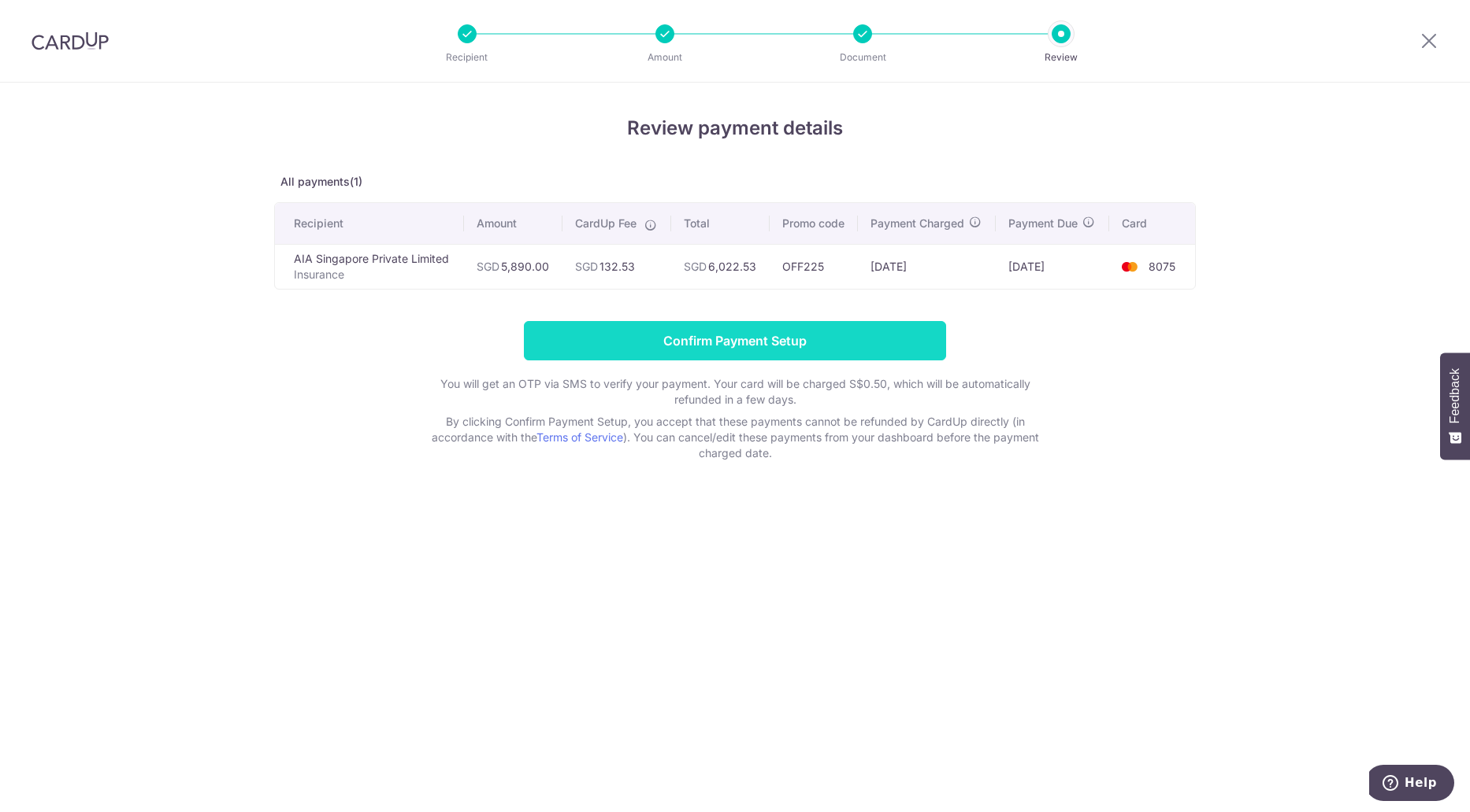
click at [739, 338] on input "Confirm Payment Setup" at bounding box center [735, 341] width 423 height 39
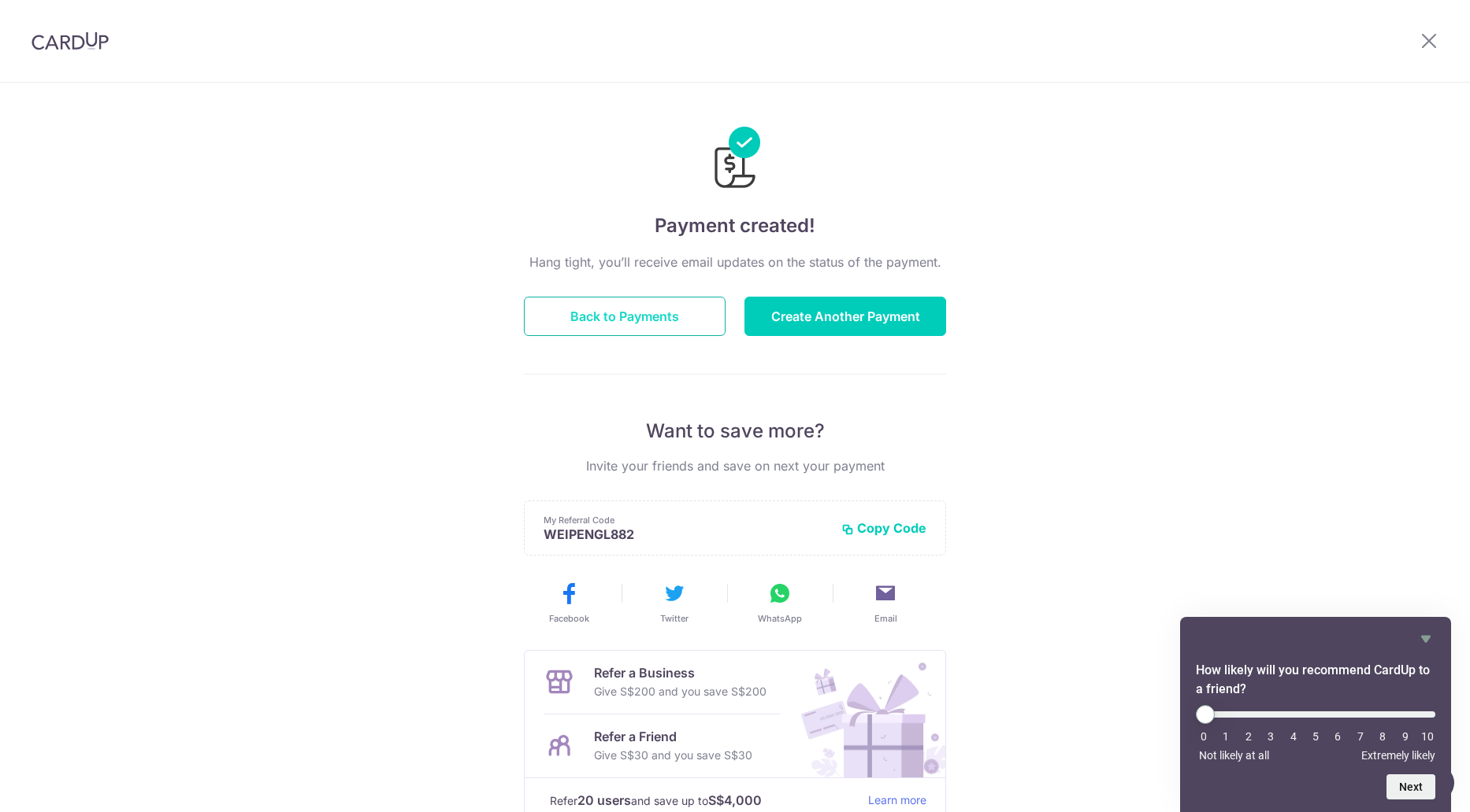
click at [633, 320] on button "Back to Payments" at bounding box center [624, 316] width 201 height 39
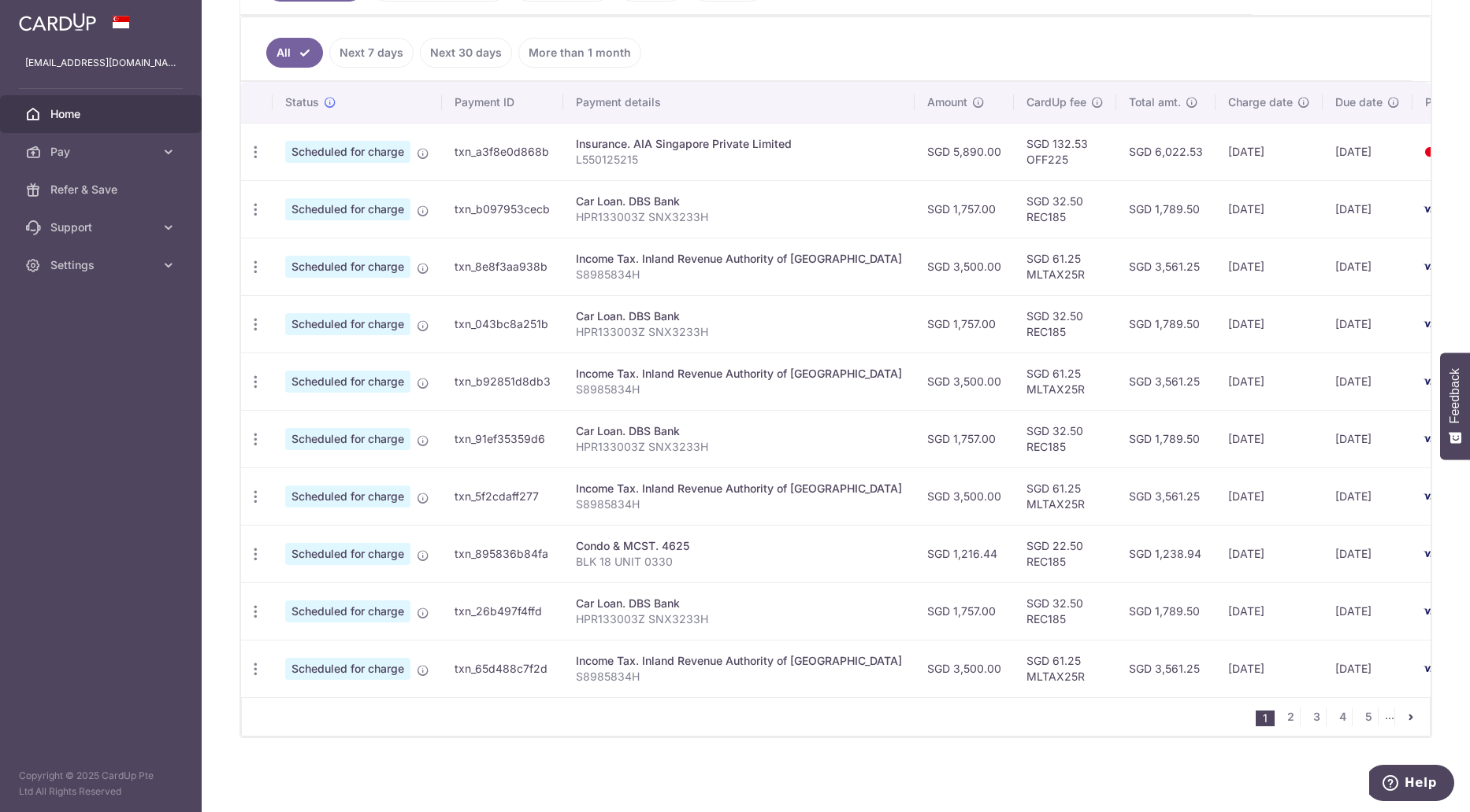
scroll to position [413, 0]
drag, startPoint x: 986, startPoint y: 131, endPoint x: 1001, endPoint y: 149, distance: 23.4
click at [1014, 149] on td "SGD 132.53 OFF225" at bounding box center [1065, 152] width 102 height 58
drag, startPoint x: 1004, startPoint y: 137, endPoint x: 1004, endPoint y: 157, distance: 20.0
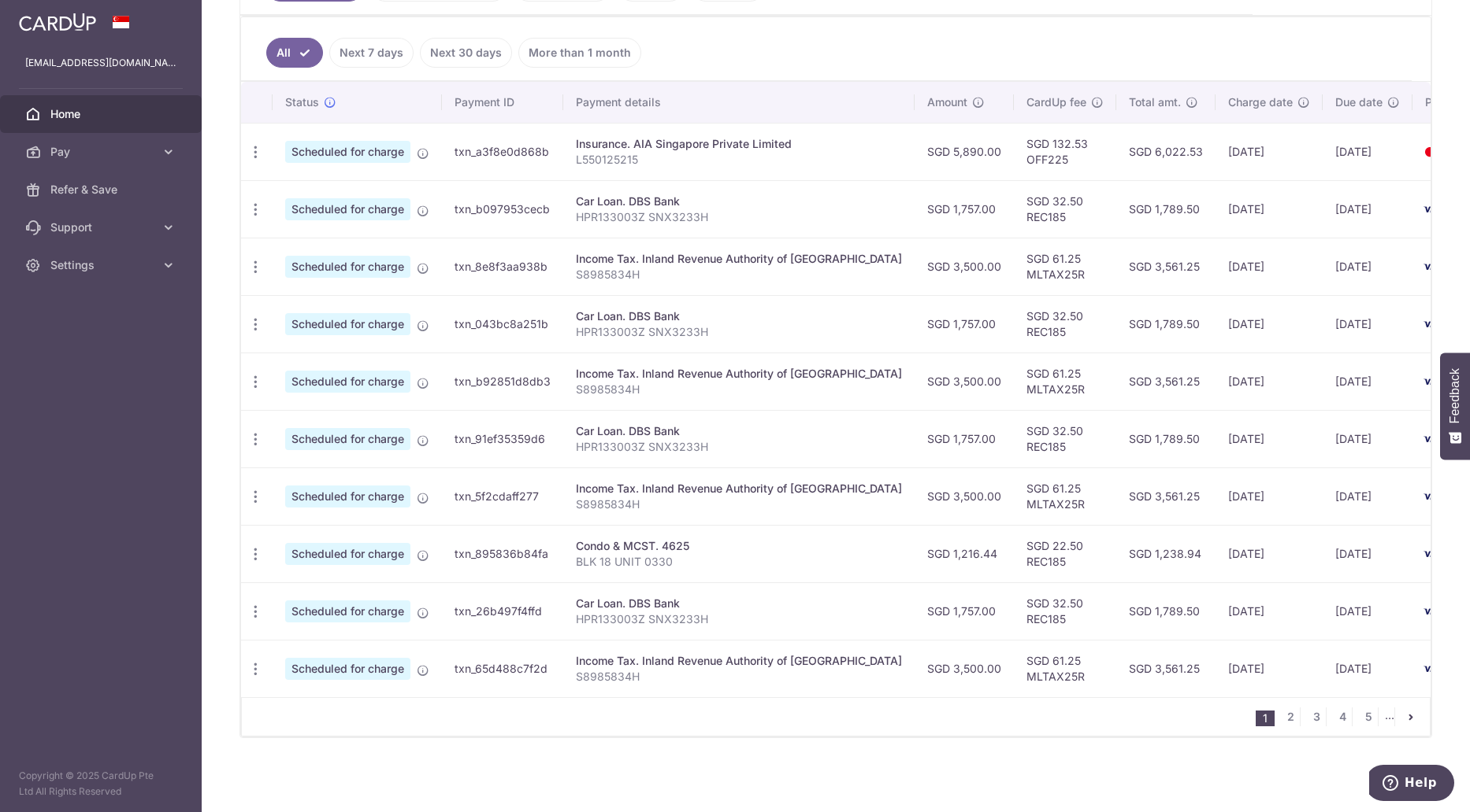
click at [1014, 157] on td "SGD 132.53 OFF225" at bounding box center [1065, 152] width 102 height 58
drag, startPoint x: 992, startPoint y: 157, endPoint x: 1014, endPoint y: 157, distance: 22.0
click at [1014, 157] on td "SGD 132.53 OFF225" at bounding box center [1065, 152] width 102 height 58
